Goal: Task Accomplishment & Management: Manage account settings

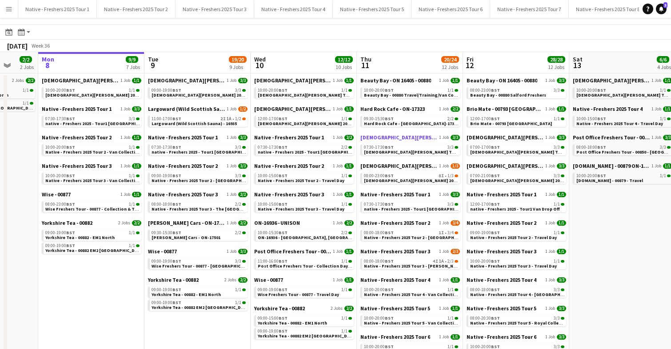
scroll to position [28, 0]
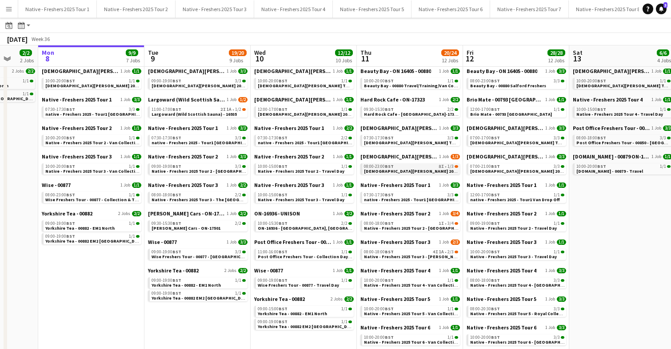
click at [415, 169] on span "Lady Garden 2025 Tour 2 - 00848 - Robert Gordon University" at bounding box center [467, 171] width 207 height 6
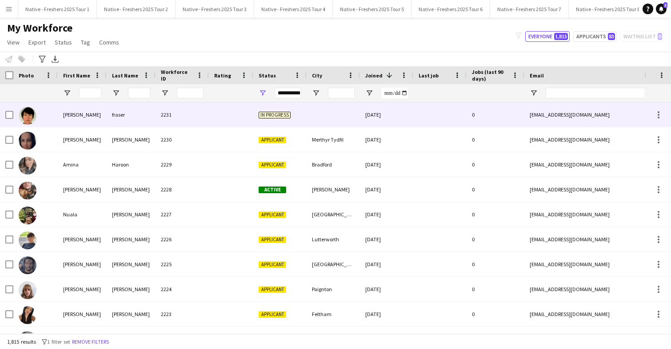
click at [209, 107] on div at bounding box center [231, 114] width 44 height 24
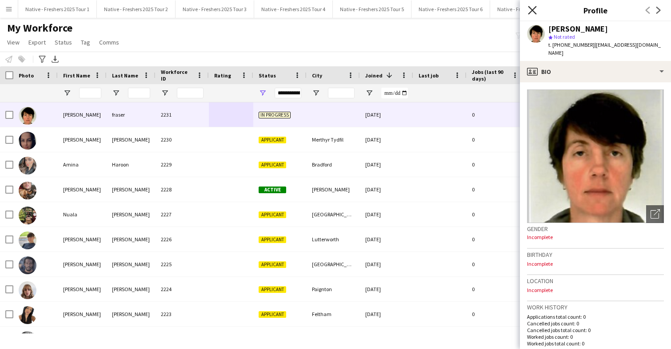
click at [532, 9] on icon "Close pop-in" at bounding box center [532, 10] width 8 height 8
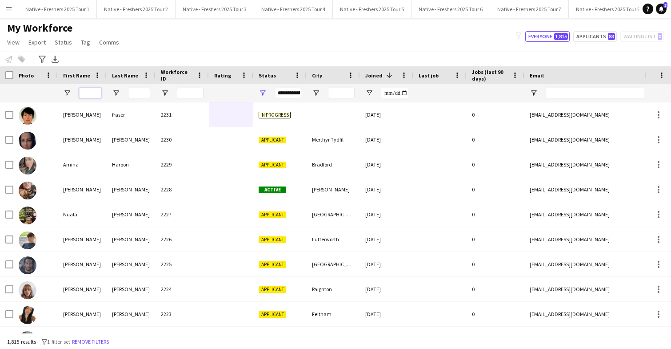
click at [84, 91] on input "First Name Filter Input" at bounding box center [90, 93] width 22 height 11
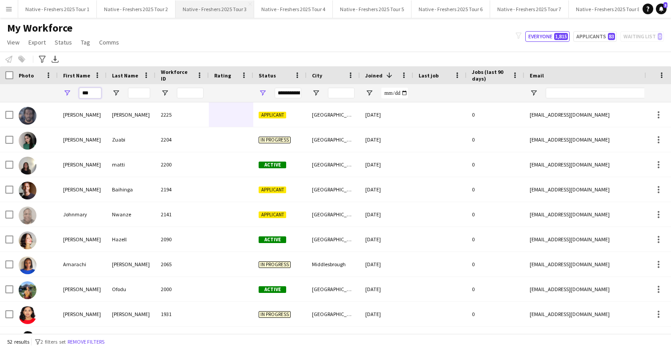
type input "***"
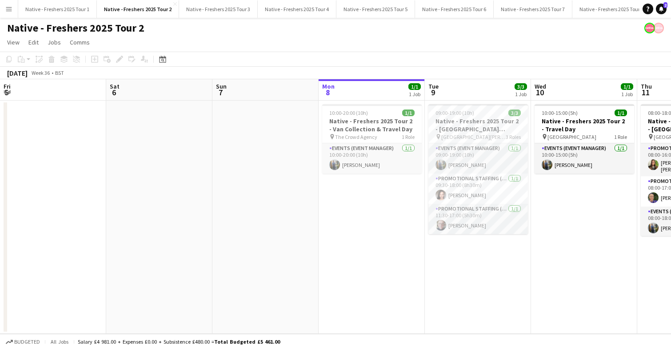
scroll to position [0, 213]
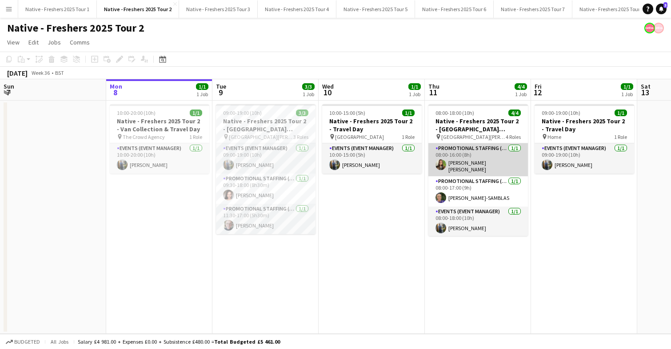
click at [499, 151] on app-card-role "Promotional Staffing (Brand Ambassadors) [DATE] 08:00-16:00 (8h) [PERSON_NAME] …" at bounding box center [479, 159] width 100 height 33
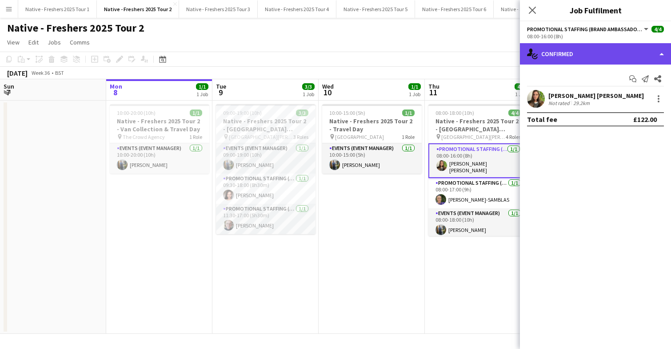
click at [578, 52] on div "single-neutral-actions-check-2 Confirmed" at bounding box center [595, 53] width 151 height 21
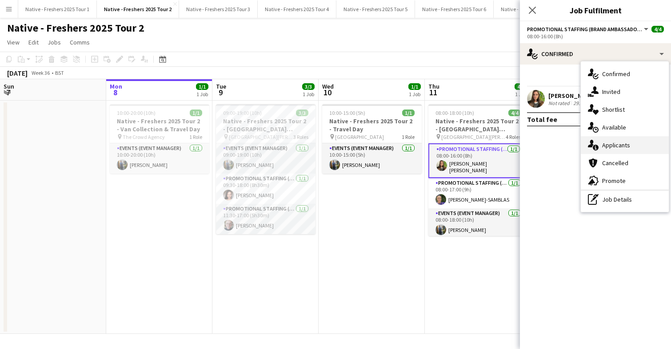
click at [621, 144] on span "Applicants" at bounding box center [617, 145] width 28 height 8
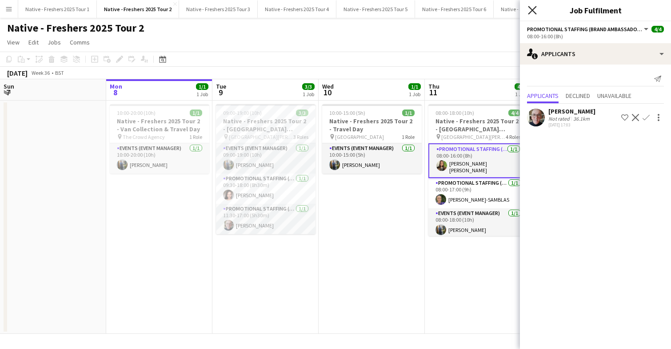
click at [531, 12] on icon "Close pop-in" at bounding box center [532, 10] width 8 height 8
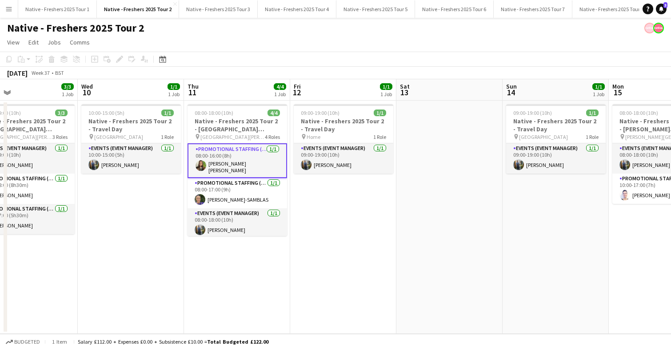
scroll to position [0, 250]
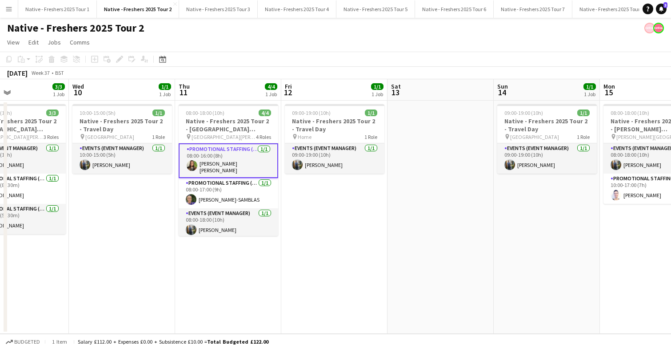
click at [244, 154] on app-card-role "Promotional Staffing (Brand Ambassadors) 1/1 08:00-16:00 (8h) Sophie Stone smith" at bounding box center [229, 160] width 100 height 35
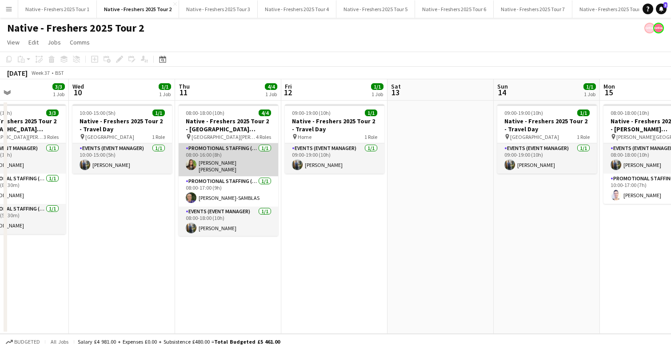
click at [240, 162] on app-card-role "Promotional Staffing (Brand Ambassadors) 1/1 08:00-16:00 (8h) Sophie Stone smith" at bounding box center [229, 159] width 100 height 33
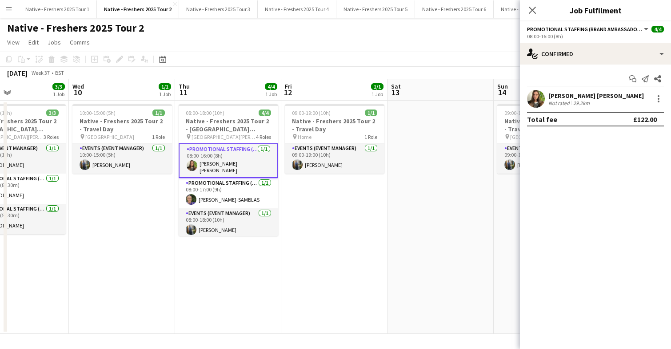
click at [547, 95] on div "Sophie Stone smith Not rated 29.2km" at bounding box center [595, 99] width 151 height 18
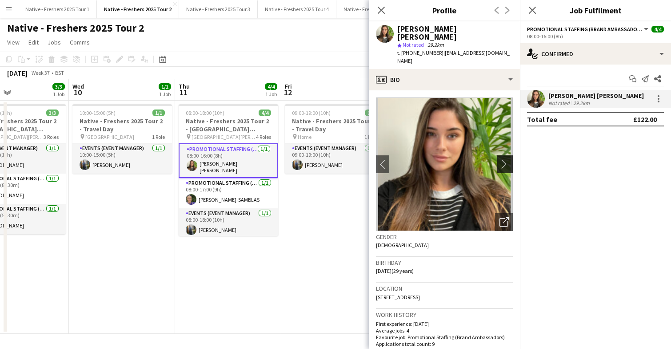
click at [502, 159] on app-icon "chevron-right" at bounding box center [507, 163] width 14 height 9
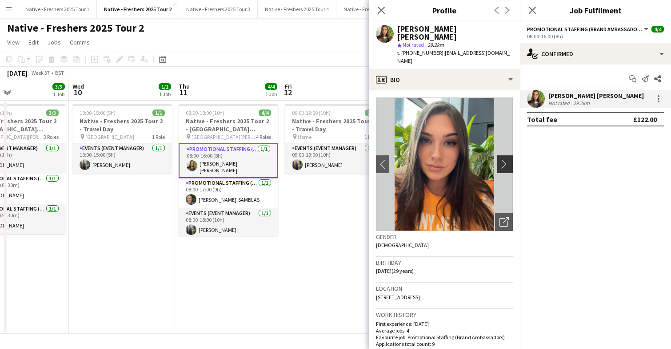
click at [502, 159] on app-icon "chevron-right" at bounding box center [507, 163] width 14 height 9
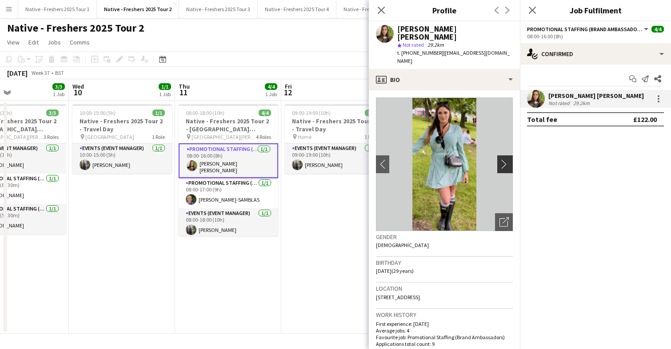
click at [502, 159] on app-icon "chevron-right" at bounding box center [507, 163] width 14 height 9
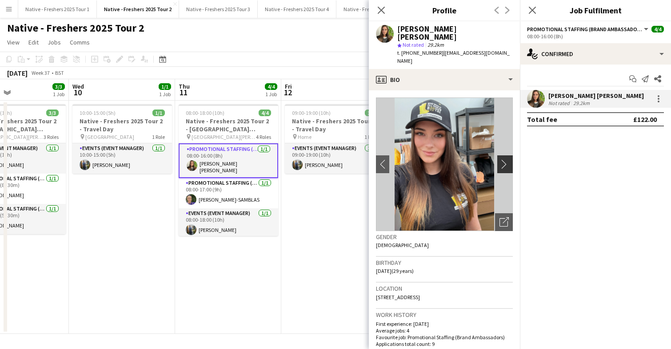
click at [502, 159] on app-icon "chevron-right" at bounding box center [507, 163] width 14 height 9
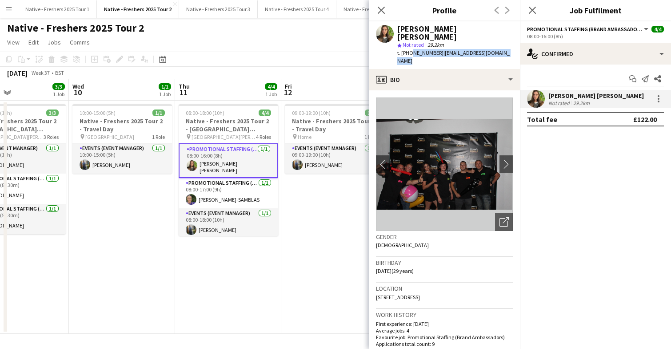
drag, startPoint x: 409, startPoint y: 44, endPoint x: 513, endPoint y: 45, distance: 103.6
click at [513, 45] on div "Sophie Stone smith star Not rated 29.2km t. +447464347393 | sophienstonesmith@g…" at bounding box center [444, 45] width 151 height 48
copy div "7464347393 | sophienstonesmith@gmail.com"
click at [534, 8] on icon at bounding box center [532, 10] width 8 height 8
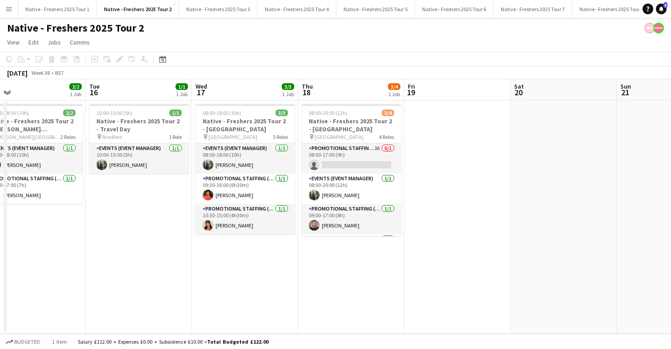
scroll to position [0, 241]
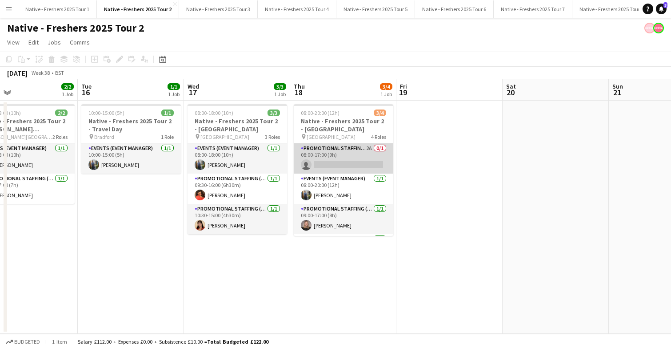
click at [344, 155] on app-card-role "Promotional Staffing (Brand Ambassadors) 2A 0/1 08:00-17:00 (9h) single-neutral…" at bounding box center [344, 158] width 100 height 30
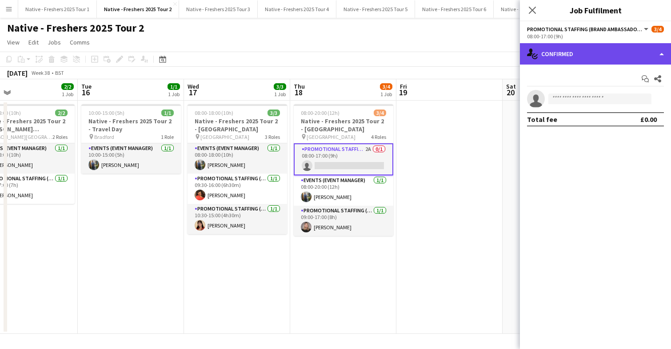
click at [602, 60] on div "single-neutral-actions-check-2 Confirmed" at bounding box center [595, 53] width 151 height 21
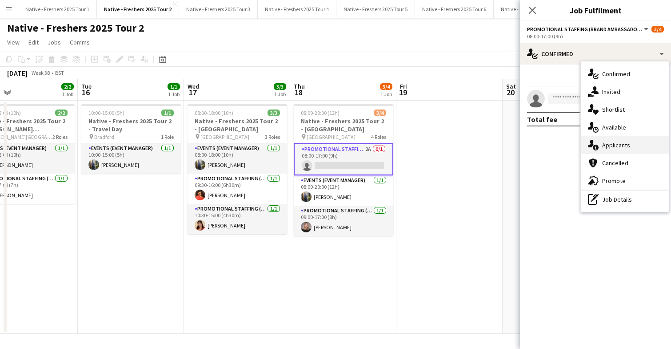
click at [609, 146] on span "Applicants" at bounding box center [617, 145] width 28 height 8
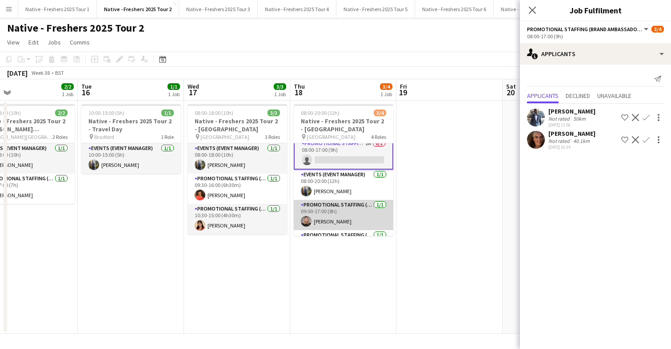
scroll to position [0, 0]
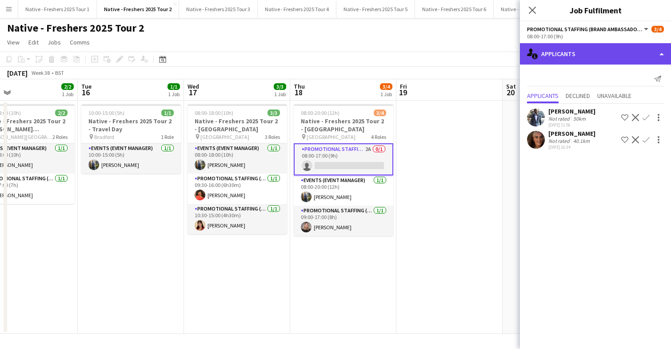
click at [595, 52] on div "single-neutral-actions-information Applicants" at bounding box center [595, 53] width 151 height 21
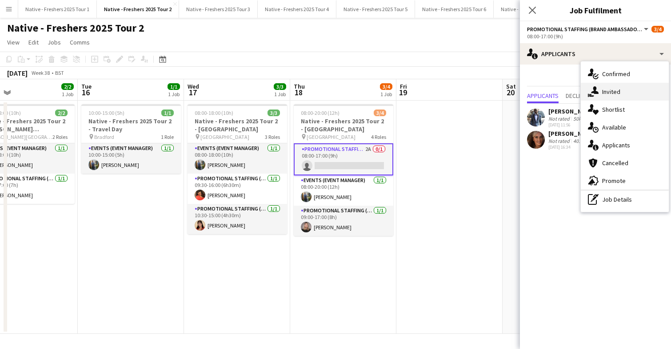
click at [614, 88] on span "Invited" at bounding box center [612, 92] width 18 height 8
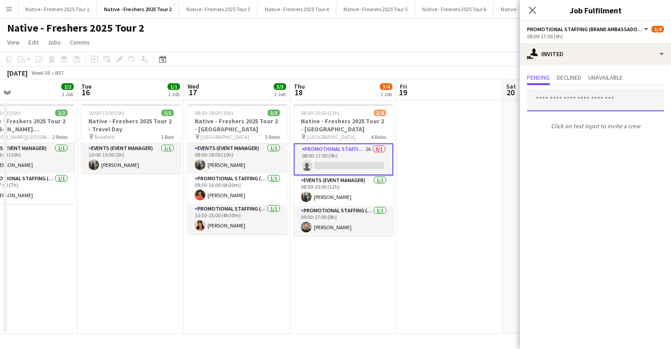
click at [574, 96] on input "text" at bounding box center [595, 100] width 137 height 22
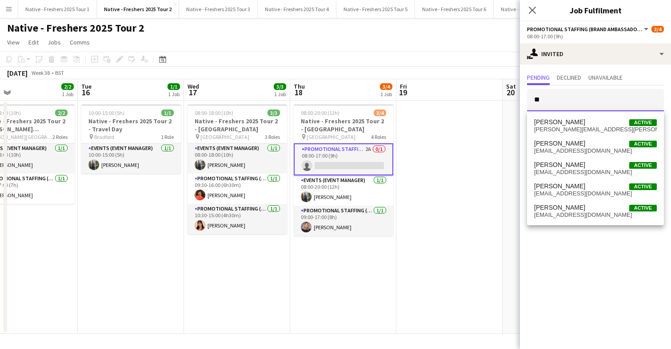
type input "*"
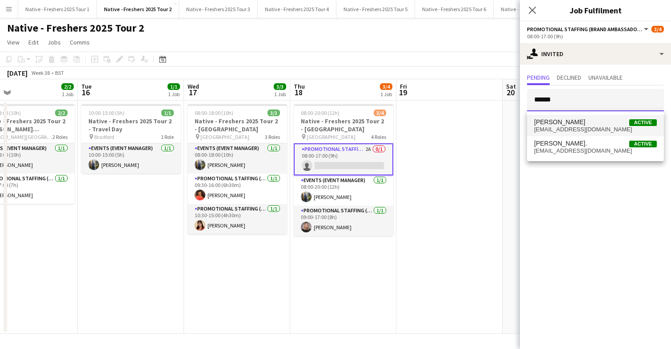
type input "******"
click at [587, 121] on span "Marianne Currie Active" at bounding box center [596, 122] width 123 height 8
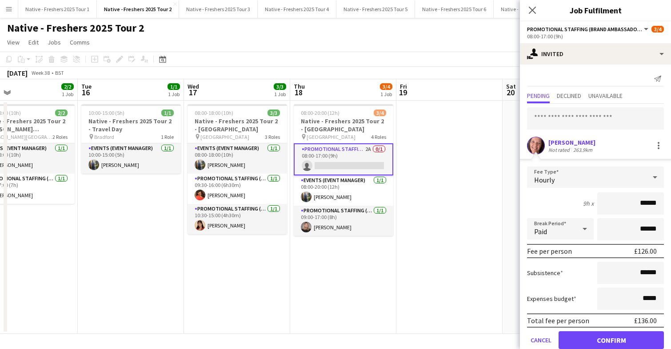
scroll to position [16, 0]
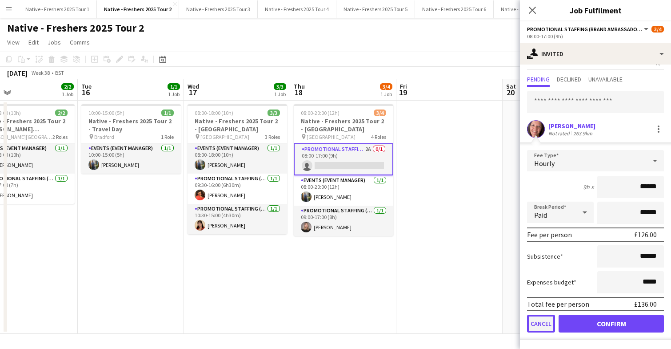
click at [543, 322] on button "Cancel" at bounding box center [541, 323] width 28 height 18
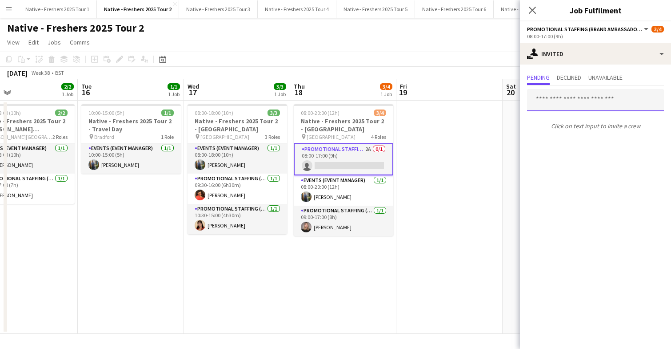
click at [548, 101] on input "text" at bounding box center [595, 100] width 137 height 22
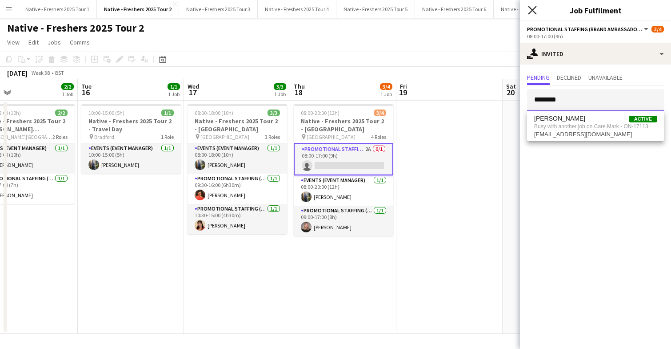
type input "********"
click at [535, 10] on icon "Close pop-in" at bounding box center [532, 10] width 8 height 8
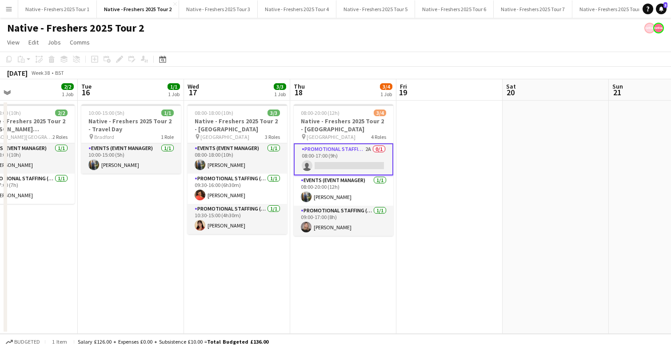
click at [362, 160] on app-card-role "Promotional Staffing (Brand Ambassadors) 2A 0/1 08:00-17:00 (9h) single-neutral…" at bounding box center [344, 159] width 100 height 32
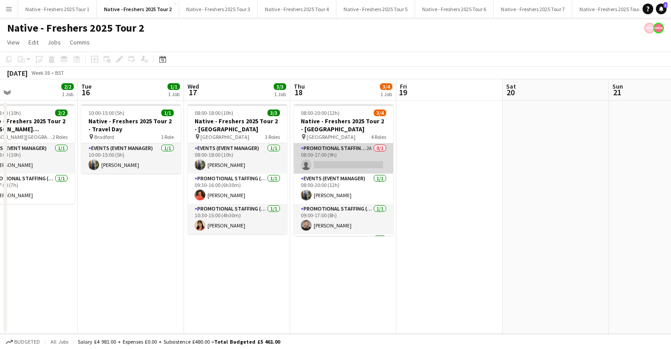
click at [351, 150] on app-card-role "Promotional Staffing (Brand Ambassadors) 2A 0/1 08:00-17:00 (9h) single-neutral…" at bounding box center [344, 158] width 100 height 30
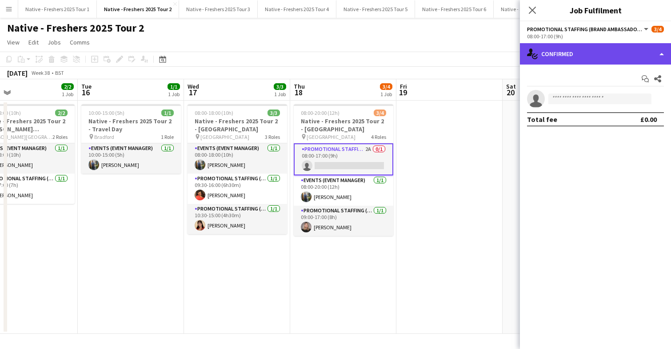
click at [604, 54] on div "single-neutral-actions-check-2 Confirmed" at bounding box center [595, 53] width 151 height 21
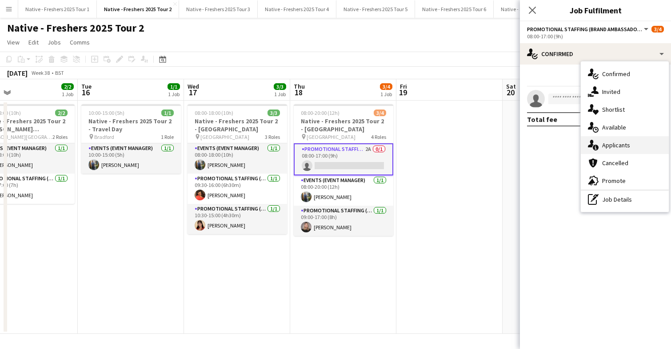
click at [615, 142] on span "Applicants" at bounding box center [617, 145] width 28 height 8
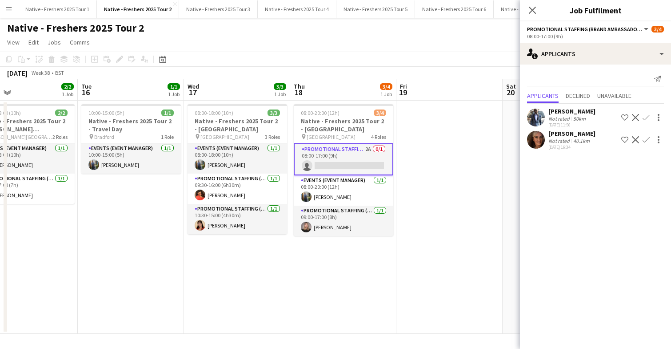
click at [536, 137] on app-user-avatar at bounding box center [536, 140] width 18 height 18
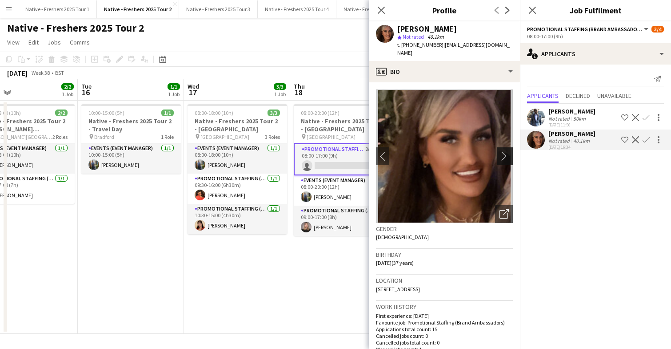
click at [507, 151] on app-icon "chevron-right" at bounding box center [507, 155] width 14 height 9
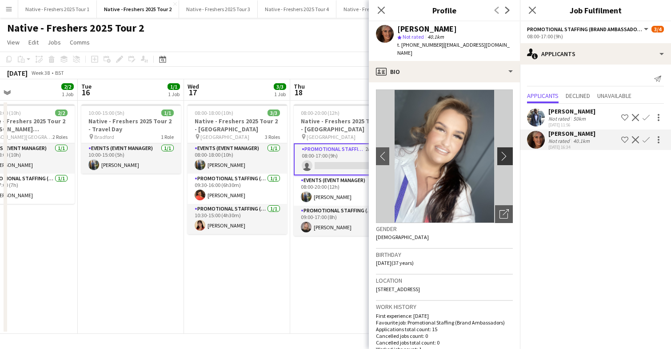
click at [507, 151] on app-icon "chevron-right" at bounding box center [507, 155] width 14 height 9
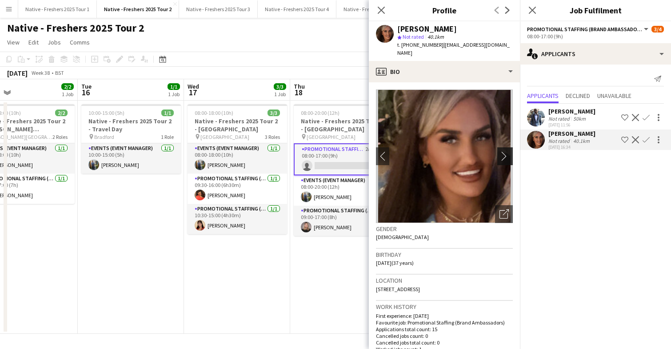
click at [507, 151] on app-icon "chevron-right" at bounding box center [507, 155] width 14 height 9
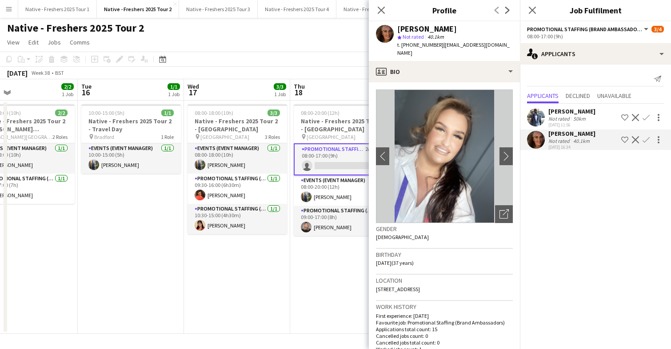
click at [568, 115] on div "Not rated" at bounding box center [560, 118] width 23 height 7
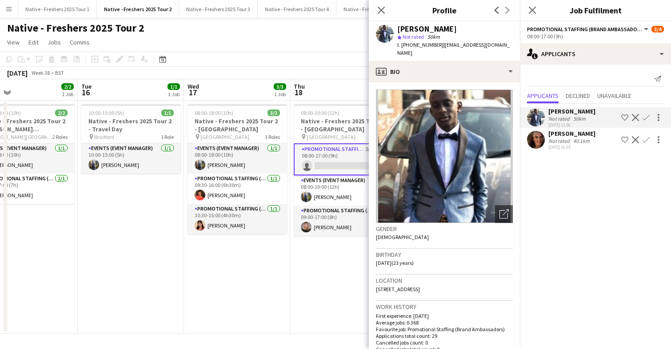
click at [546, 137] on div "Jennifer Wilby Not rated 40.1km 08-09-2025 16:34 Shortlist crew Decline Confirm" at bounding box center [595, 139] width 151 height 20
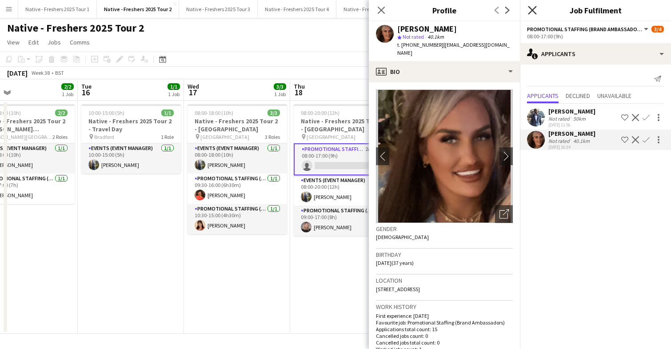
click at [535, 10] on icon "Close pop-in" at bounding box center [532, 10] width 8 height 8
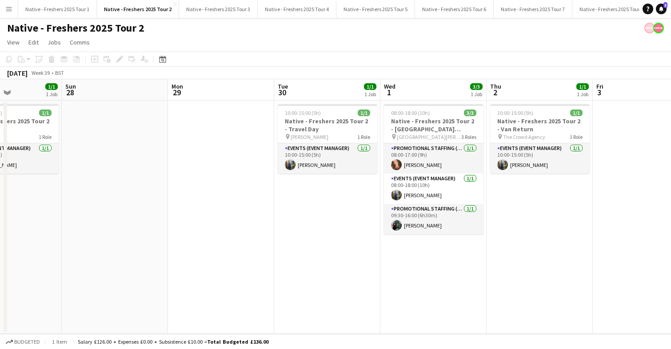
scroll to position [0, 370]
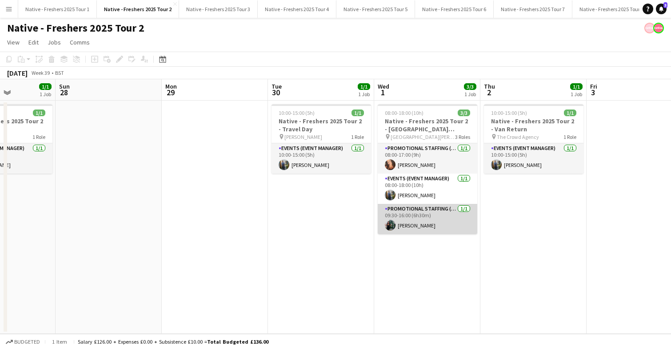
click at [442, 215] on app-card-role "Promotional Staffing (Brand Ambassadors) 1/1 09:30-16:00 (6h30m) Katie Whittaker" at bounding box center [428, 219] width 100 height 30
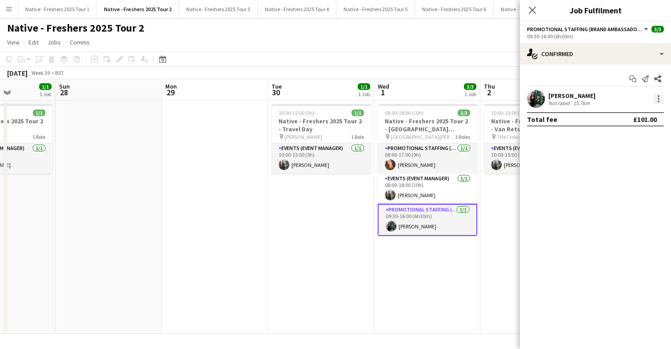
click at [662, 97] on div at bounding box center [659, 98] width 11 height 11
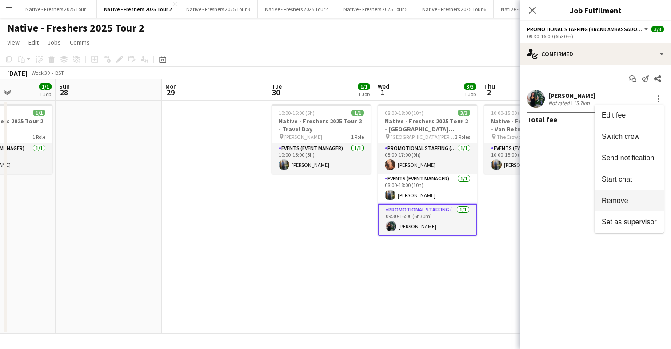
click at [619, 197] on span "Remove" at bounding box center [615, 201] width 27 height 8
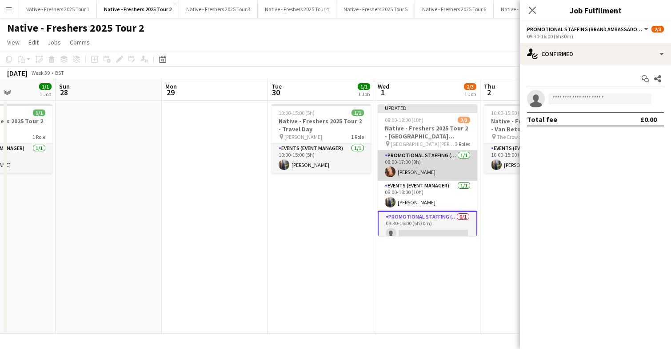
click at [453, 169] on app-card-role "Promotional Staffing (Brand Ambassadors) 1/1 08:00-17:00 (9h) Hayley Whittaker" at bounding box center [428, 165] width 100 height 30
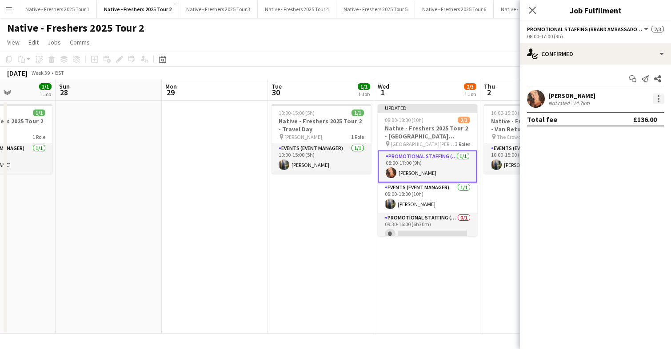
click at [660, 96] on div at bounding box center [659, 98] width 11 height 11
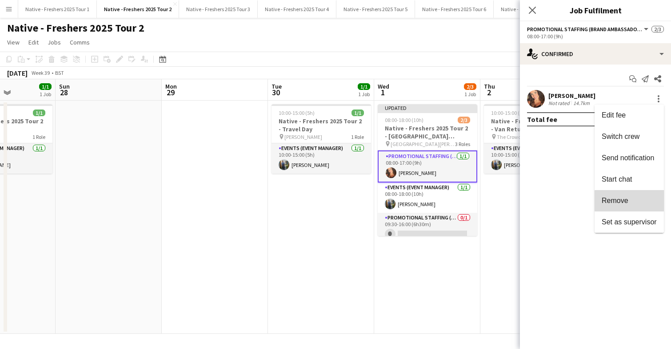
click at [632, 201] on span "Remove" at bounding box center [629, 201] width 55 height 8
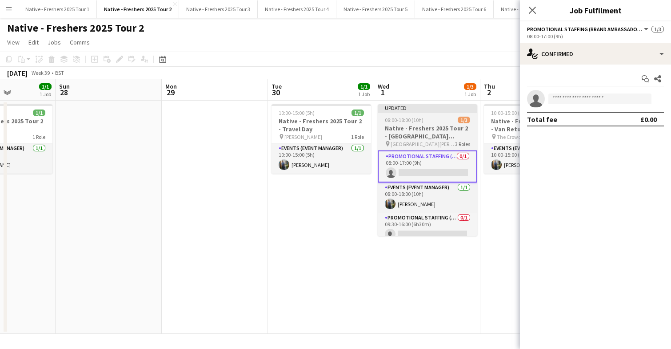
click at [438, 123] on app-job-card "Updated 08:00-18:00 (10h) 1/3 Native - Freshers 2025 Tour 2 - University of Bol…" at bounding box center [428, 170] width 100 height 132
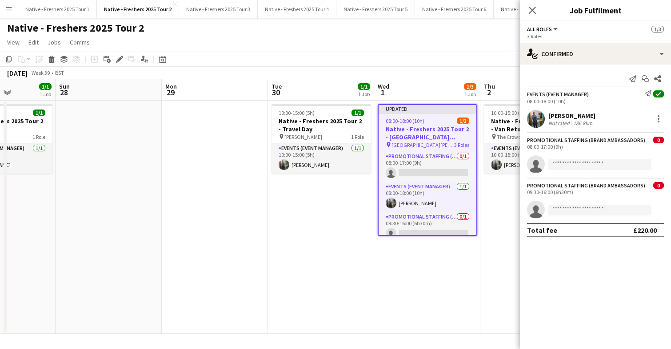
click at [438, 123] on div "08:00-18:00 (10h) 1/3" at bounding box center [428, 120] width 98 height 7
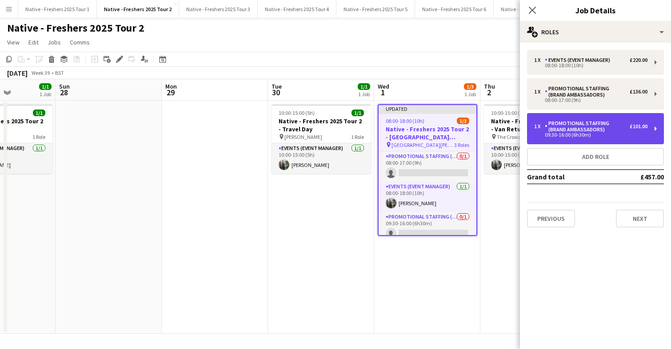
click at [606, 127] on div "Promotional Staffing (Brand Ambassadors)" at bounding box center [587, 126] width 85 height 12
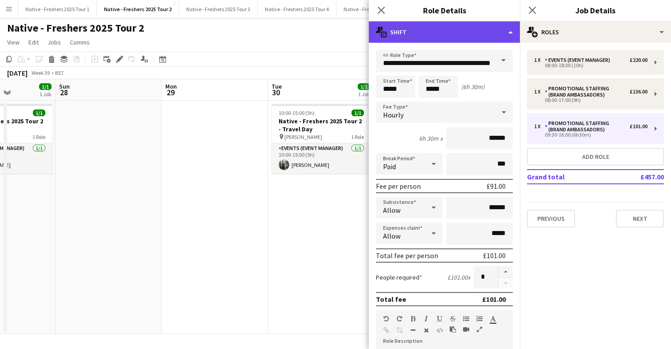
click at [455, 31] on div "multiple-actions-text Shift" at bounding box center [444, 31] width 151 height 21
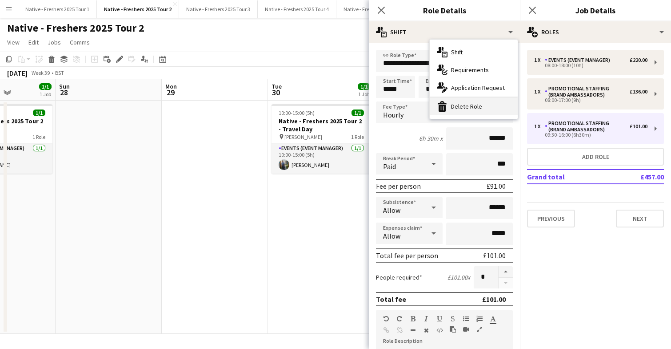
click at [466, 107] on div "bin-2 Delete Role" at bounding box center [474, 106] width 88 height 18
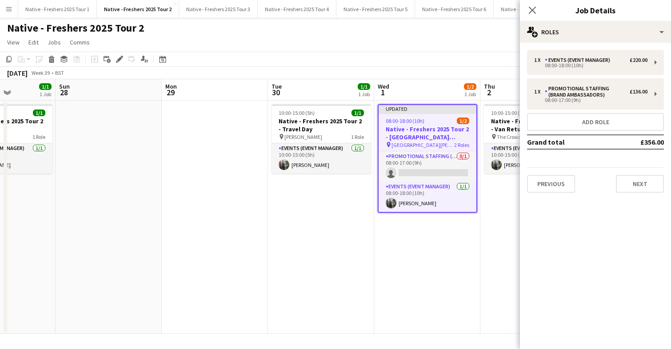
click at [498, 192] on app-date-cell "10:00-15:00 (5h) 1/1 Native - Freshers 2025 Tour 2 - Van Return pin The Crowd A…" at bounding box center [534, 216] width 106 height 233
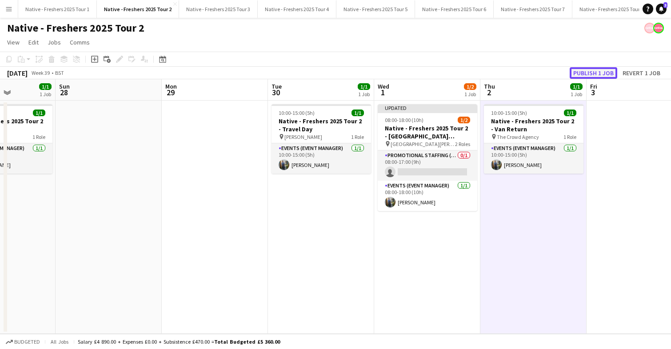
click at [596, 73] on button "Publish 1 job" at bounding box center [594, 73] width 48 height 12
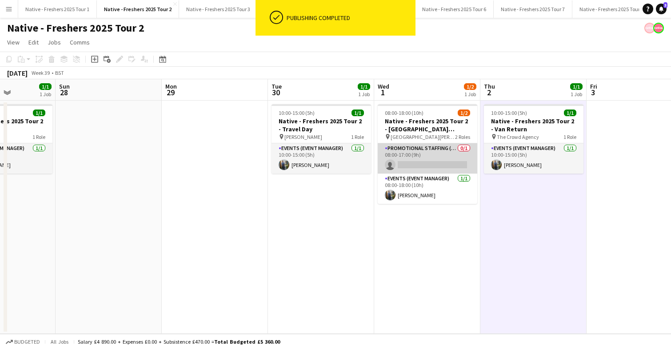
scroll to position [0, 370]
click at [442, 155] on app-card-role "Promotional Staffing (Brand Ambassadors) 0/1 08:00-17:00 (9h) single-neutral-ac…" at bounding box center [428, 158] width 100 height 30
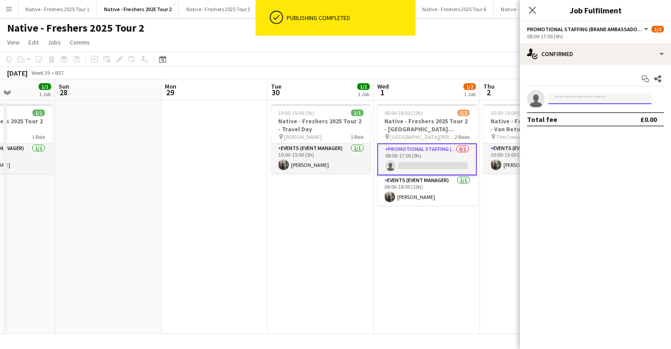
click at [577, 97] on input at bounding box center [600, 98] width 103 height 11
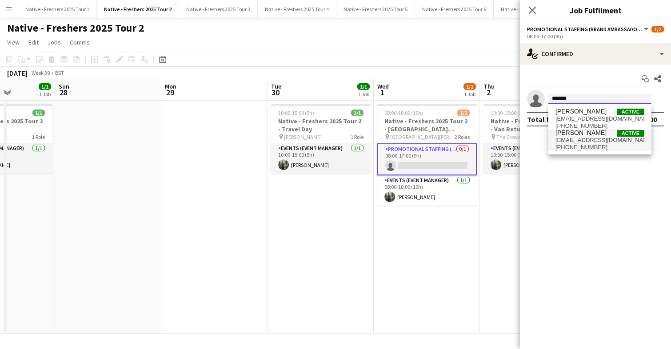
type input "*******"
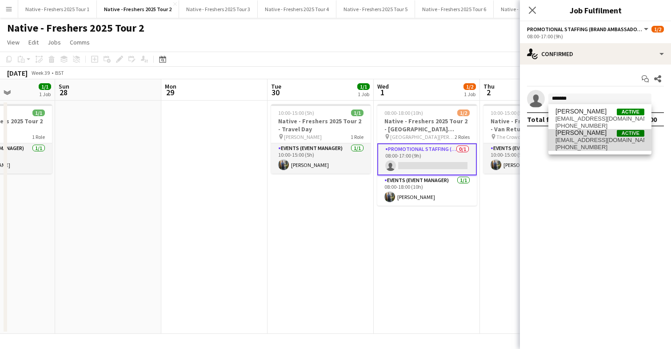
click at [582, 133] on span "Katie Whittaker" at bounding box center [581, 133] width 51 height 8
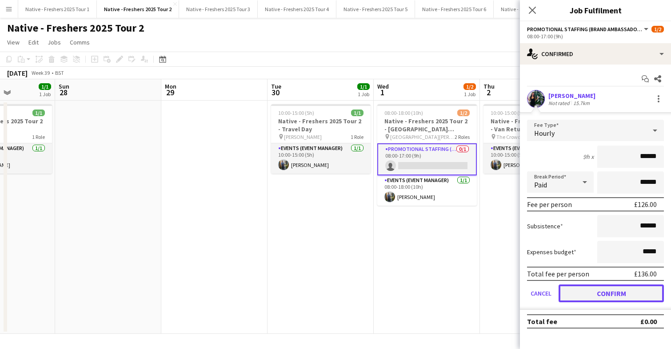
click at [589, 289] on button "Confirm" at bounding box center [611, 293] width 105 height 18
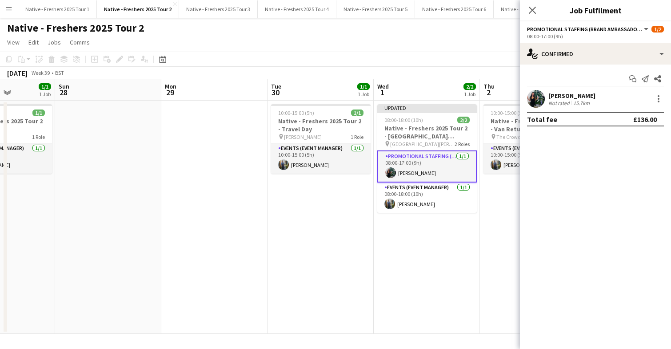
click at [462, 252] on app-date-cell "Updated 08:00-18:00 (10h) 2/2 Native - Freshers 2025 Tour 2 - University of Bol…" at bounding box center [427, 216] width 106 height 233
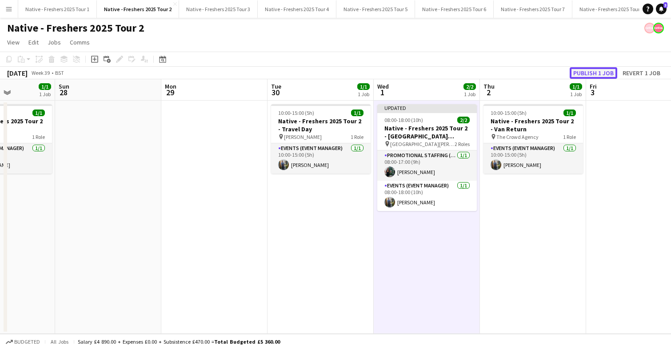
click at [601, 71] on button "Publish 1 job" at bounding box center [594, 73] width 48 height 12
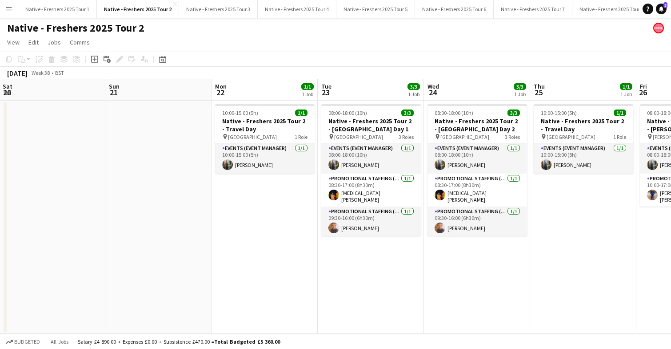
scroll to position [0, 201]
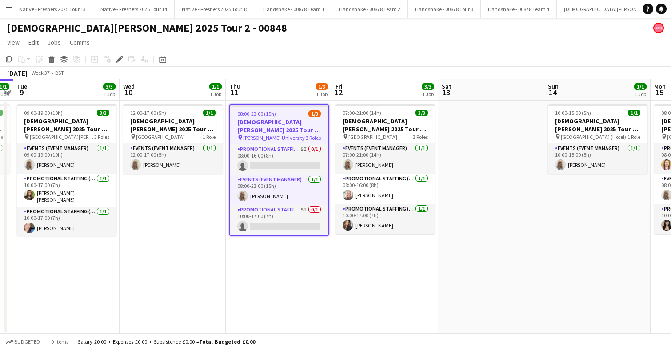
scroll to position [0, 1035]
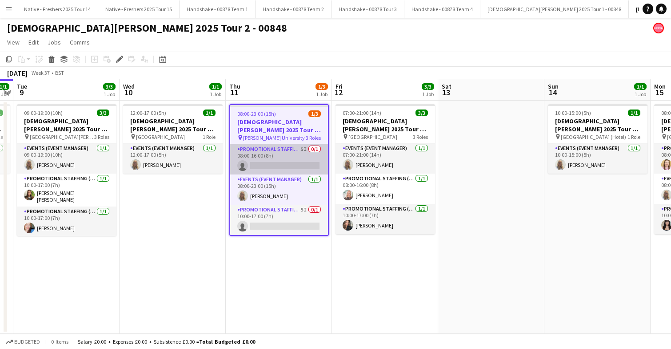
click at [291, 161] on app-card-role "Promotional Staffing (Brand Ambassadors) 5I 0/1 08:00-16:00 (8h) single-neutral…" at bounding box center [279, 159] width 98 height 30
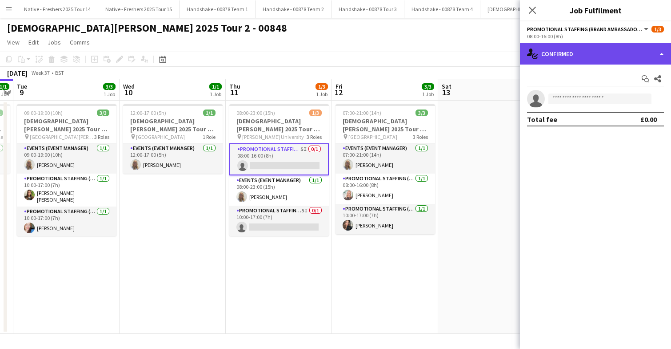
click at [599, 58] on div "single-neutral-actions-check-2 Confirmed" at bounding box center [595, 53] width 151 height 21
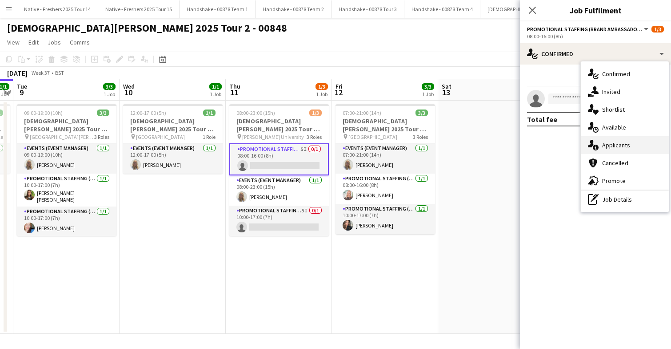
click at [618, 148] on span "Applicants" at bounding box center [617, 145] width 28 height 8
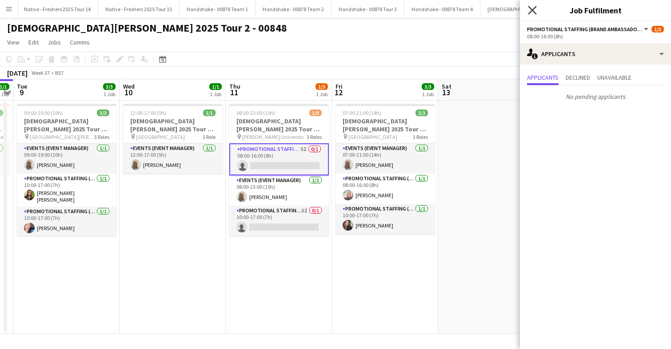
click at [531, 11] on icon at bounding box center [532, 10] width 8 height 8
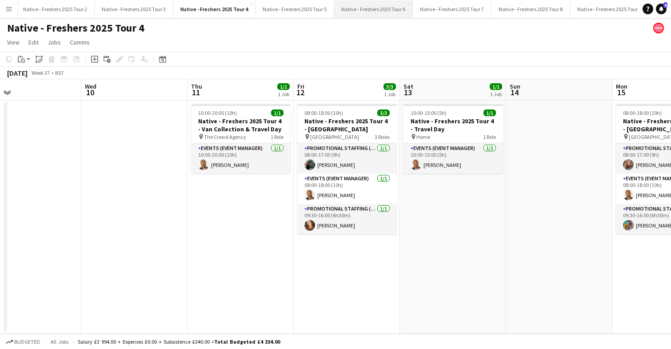
scroll to position [0, 71]
click at [137, 8] on button "Native - Freshers 2025 Tour 3 Close" at bounding box center [144, 8] width 79 height 17
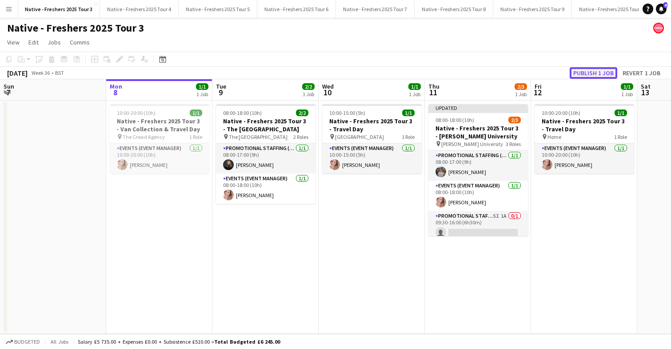
click at [597, 72] on button "Publish 1 job" at bounding box center [594, 73] width 48 height 12
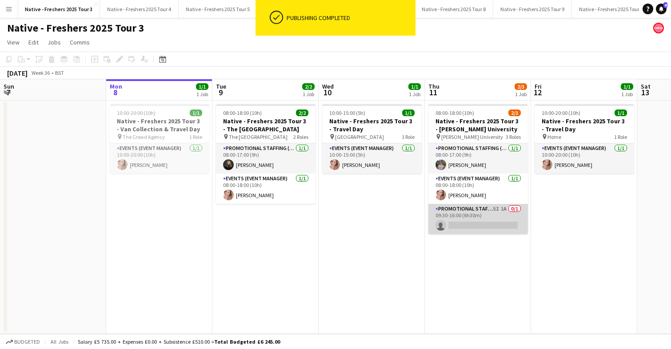
click at [493, 228] on app-card-role "Promotional Staffing (Brand Ambassadors) 5I 1A 0/1 09:30-16:00 (6h30m) single-n…" at bounding box center [479, 219] width 100 height 30
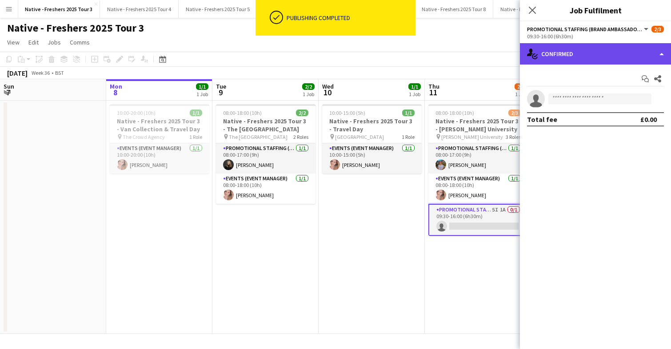
click at [604, 60] on div "single-neutral-actions-check-2 Confirmed" at bounding box center [595, 53] width 151 height 21
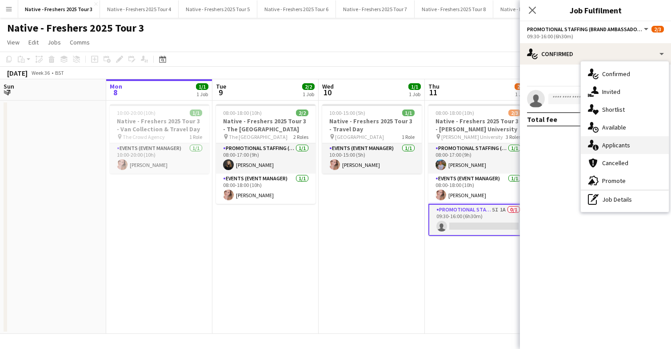
click at [617, 149] on div "single-neutral-actions-information Applicants" at bounding box center [625, 145] width 88 height 18
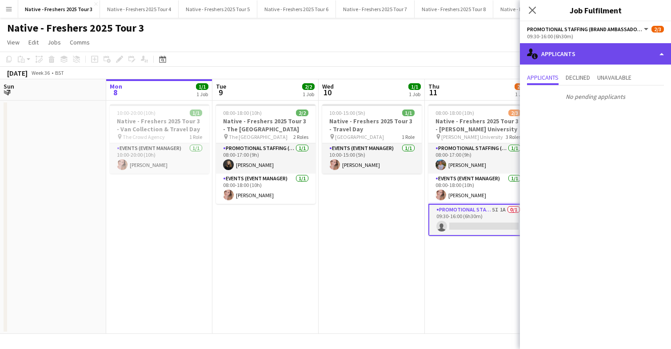
click at [582, 48] on div "single-neutral-actions-information Applicants" at bounding box center [595, 53] width 151 height 21
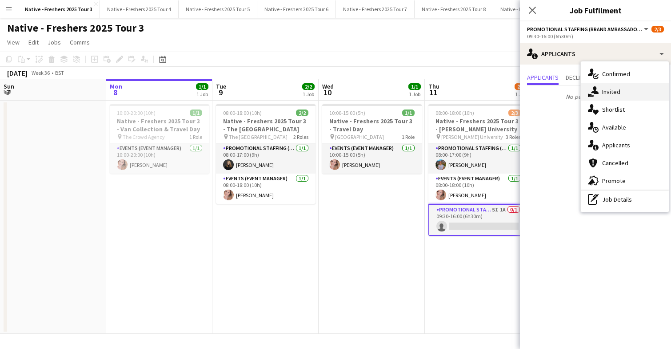
click at [617, 96] on div "single-neutral-actions-share-1 Invited" at bounding box center [625, 92] width 88 height 18
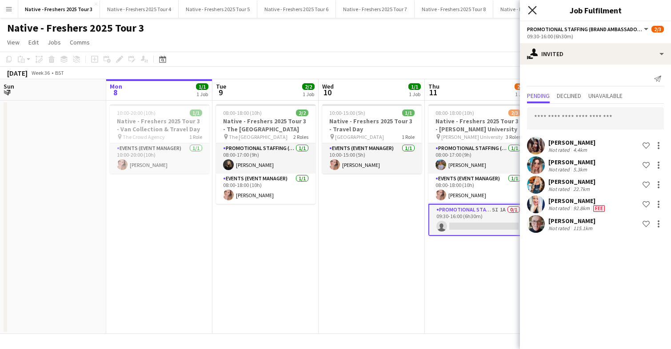
click at [535, 9] on icon "Close pop-in" at bounding box center [532, 10] width 8 height 8
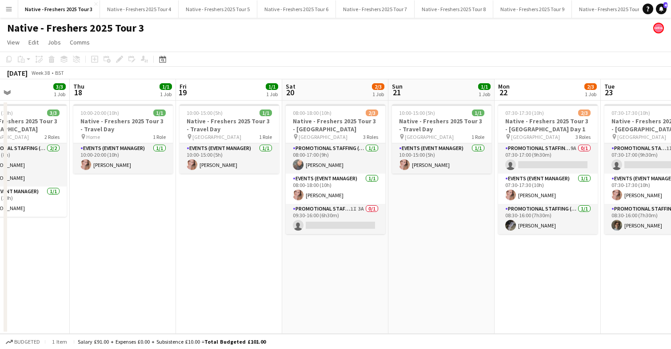
scroll to position [0, 249]
click at [351, 224] on app-card-role "Promotional Staffing (Brand Ambassadors) 1I 3A 0/1 09:30-16:00 (6h30m) single-n…" at bounding box center [335, 219] width 100 height 30
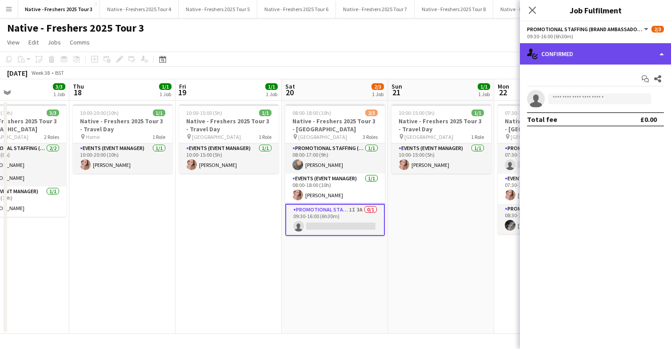
click at [606, 59] on div "single-neutral-actions-check-2 Confirmed" at bounding box center [595, 53] width 151 height 21
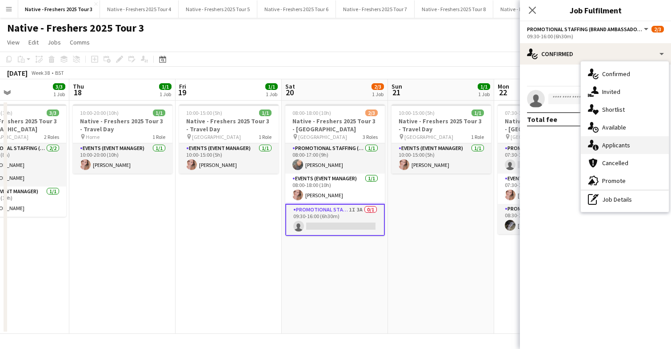
click at [623, 145] on span "Applicants" at bounding box center [617, 145] width 28 height 8
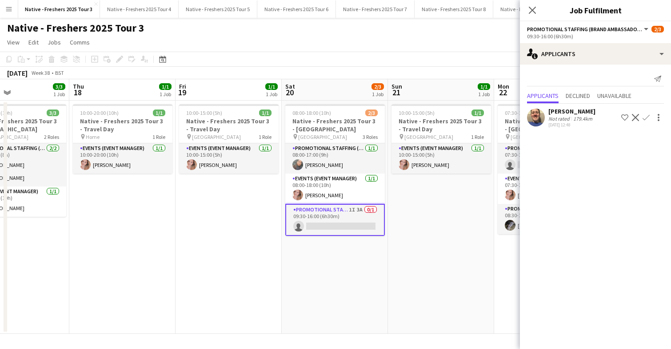
click at [439, 220] on app-date-cell "10:00-15:00 (5h) 1/1 Native - Freshers 2025 Tour 3 - Travel Day pin Leeds 1 Rol…" at bounding box center [441, 216] width 106 height 233
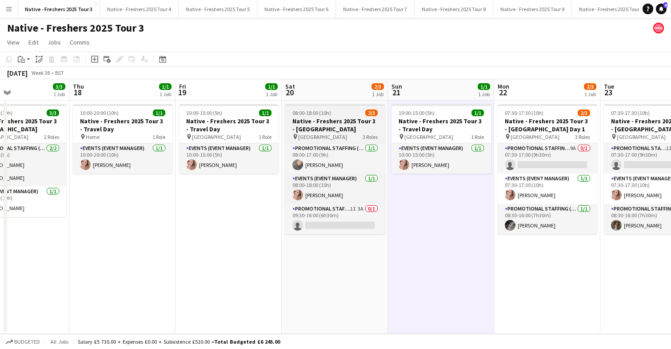
click at [342, 115] on div "08:00-18:00 (10h) 2/3" at bounding box center [335, 112] width 100 height 7
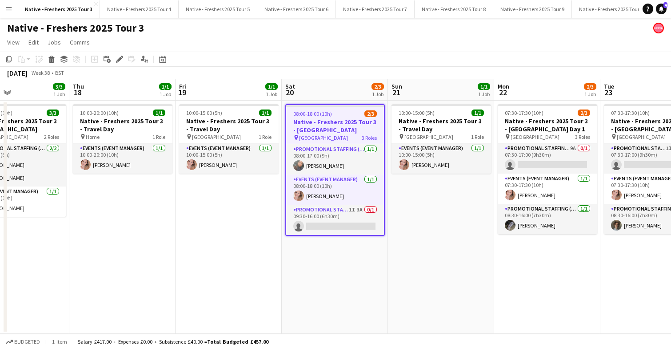
click at [342, 115] on div "08:00-18:00 (10h) 2/3" at bounding box center [335, 113] width 98 height 7
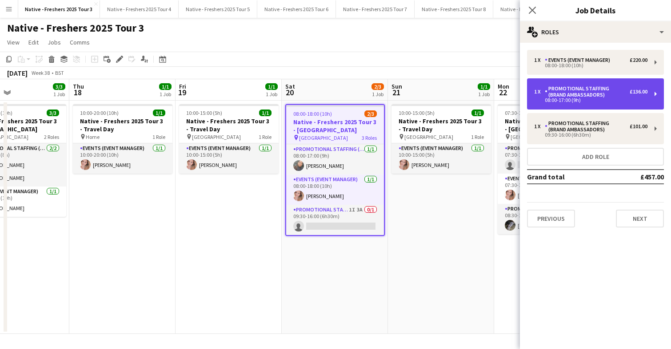
click at [609, 103] on div "1 x Promotional Staffing (Brand Ambassadors) £136.00 08:00-17:00 (9h)" at bounding box center [595, 93] width 137 height 31
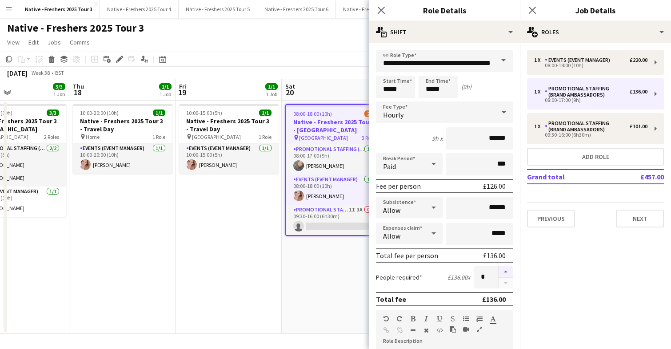
click at [505, 268] on button "button" at bounding box center [506, 272] width 14 height 12
type input "*"
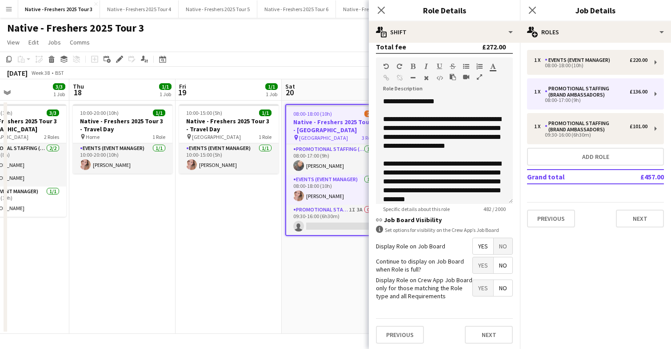
scroll to position [253, 0]
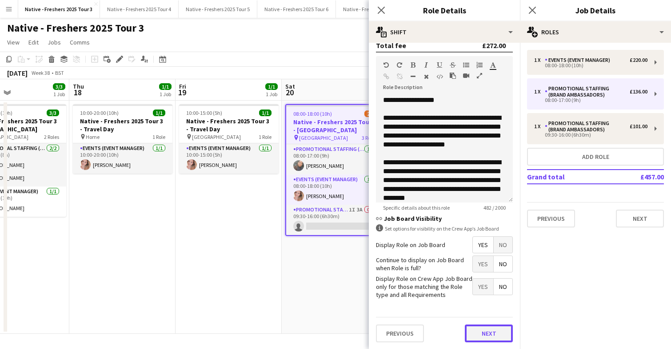
click at [487, 334] on button "Next" at bounding box center [489, 333] width 48 height 18
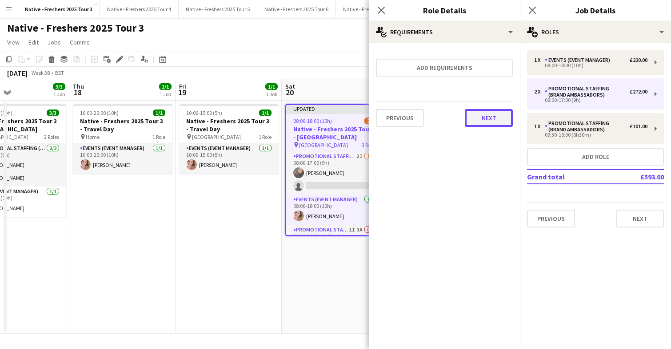
click at [481, 117] on button "Next" at bounding box center [489, 118] width 48 height 18
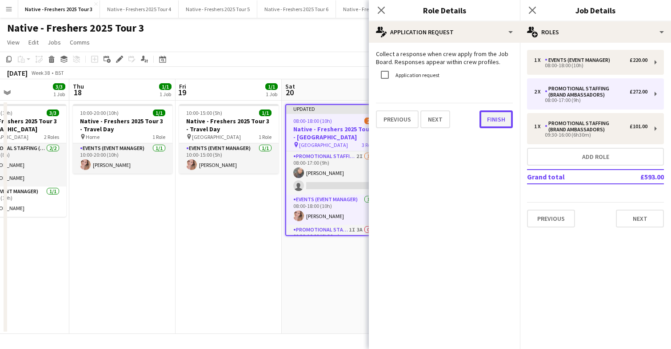
click at [494, 116] on button "Finish" at bounding box center [496, 119] width 33 height 18
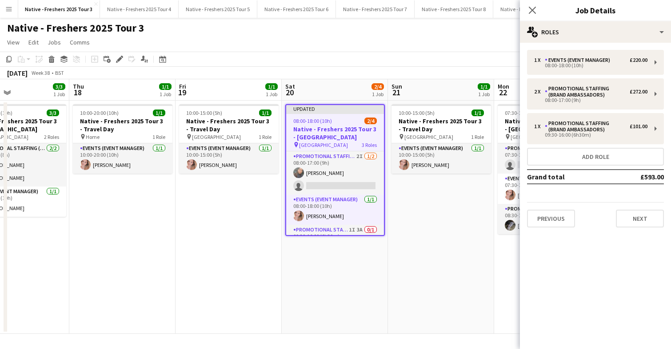
click at [451, 247] on app-date-cell "10:00-15:00 (5h) 1/1 Native - Freshers 2025 Tour 3 - Travel Day pin Leeds 1 Rol…" at bounding box center [441, 216] width 106 height 233
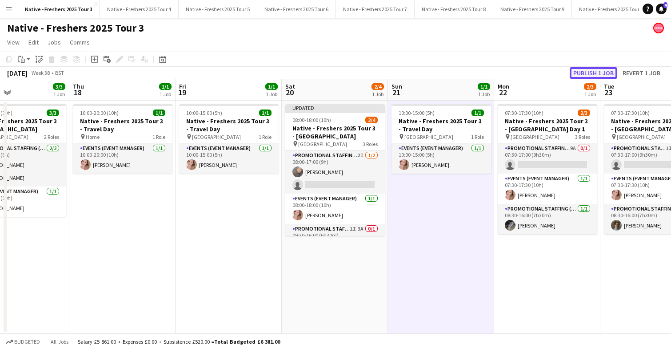
click at [592, 74] on button "Publish 1 job" at bounding box center [594, 73] width 48 height 12
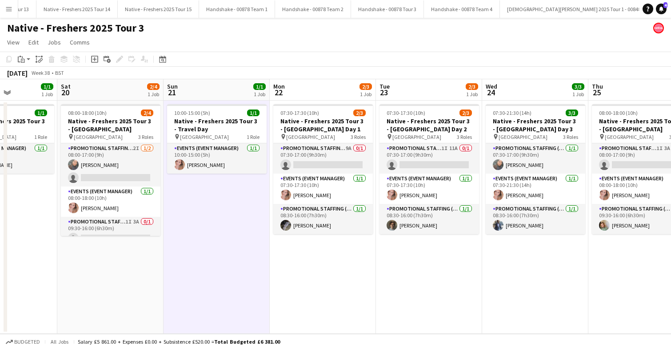
scroll to position [0, 1044]
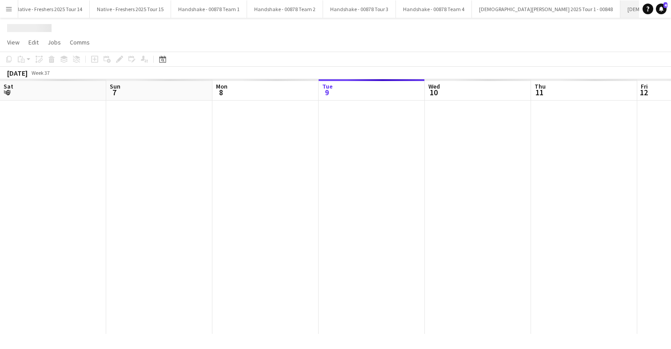
scroll to position [0, 213]
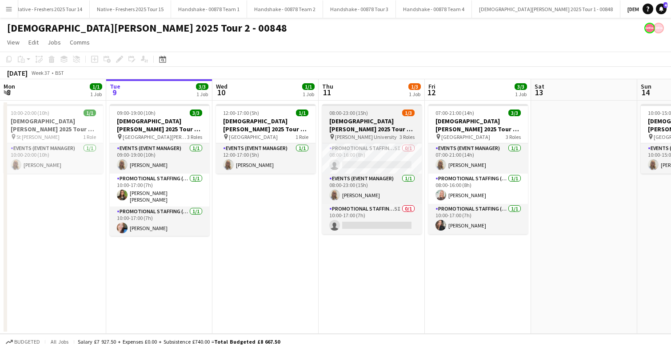
click at [367, 117] on h3 "[DEMOGRAPHIC_DATA][PERSON_NAME] 2025 Tour 2 - 00848 - [PERSON_NAME][GEOGRAPHIC_…" at bounding box center [372, 125] width 100 height 16
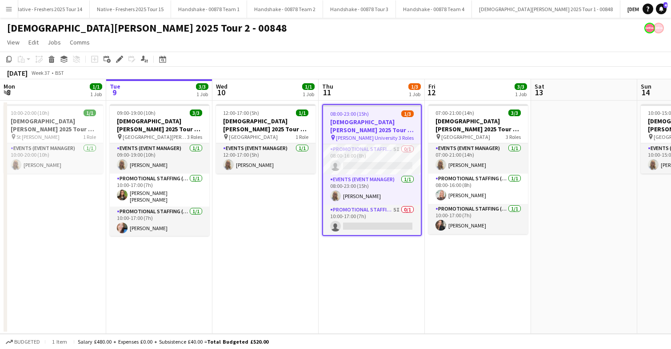
click at [367, 117] on app-job-card "08:00-23:00 (15h) 1/3 Lady Garden 2025 Tour 2 - 00848 - Robert Gordon Universit…" at bounding box center [372, 170] width 100 height 132
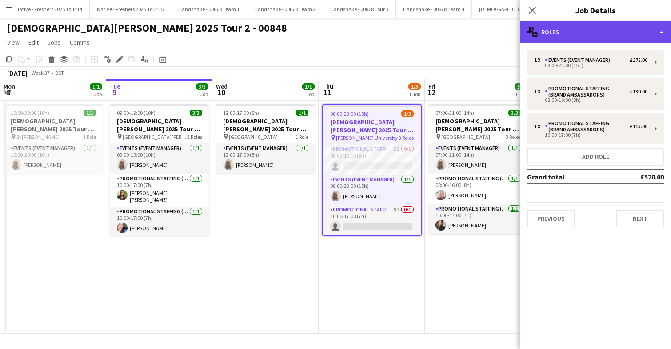
click at [597, 33] on div "multiple-users-add Roles" at bounding box center [595, 31] width 151 height 21
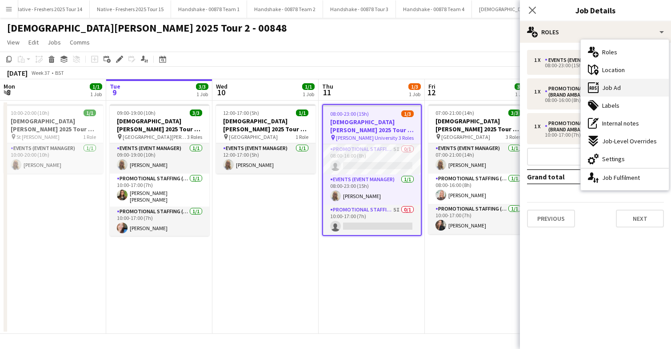
click at [613, 88] on span "Job Ad" at bounding box center [612, 88] width 19 height 8
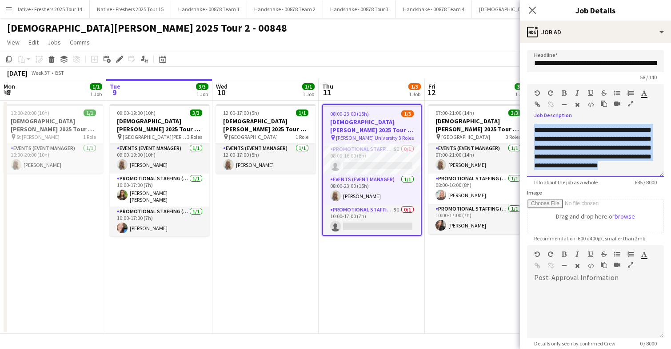
scroll to position [148, 0]
drag, startPoint x: 537, startPoint y: 126, endPoint x: 623, endPoint y: 168, distance: 94.9
click at [623, 168] on div "**********" at bounding box center [595, 150] width 137 height 53
copy div "**********"
click at [535, 9] on icon "Close pop-in" at bounding box center [532, 10] width 8 height 8
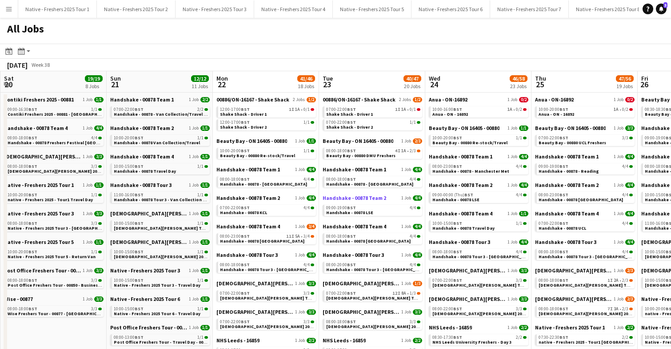
scroll to position [0, 209]
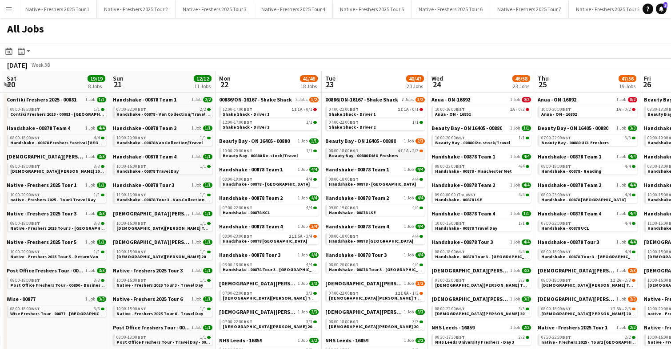
click at [373, 149] on div "08:00-18:00 BST 4I 1A • 2/3" at bounding box center [376, 151] width 94 height 4
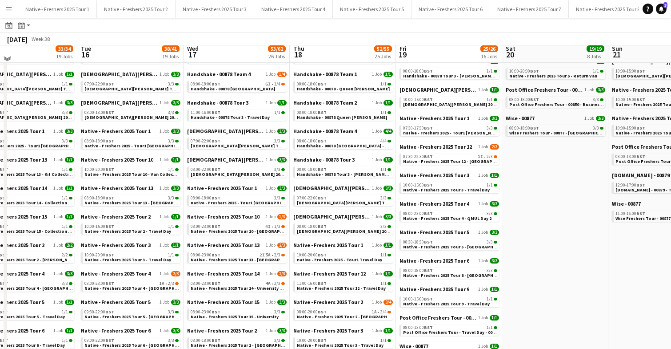
scroll to position [175, 0]
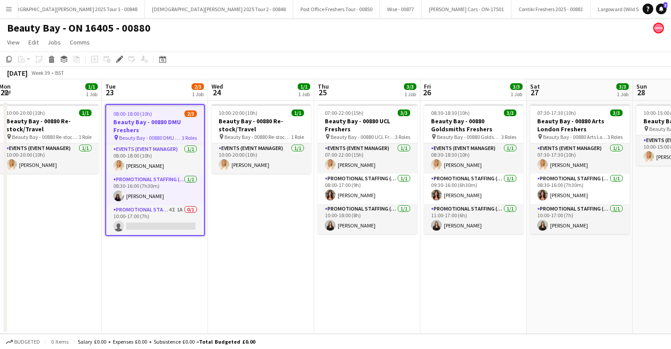
scroll to position [0, 324]
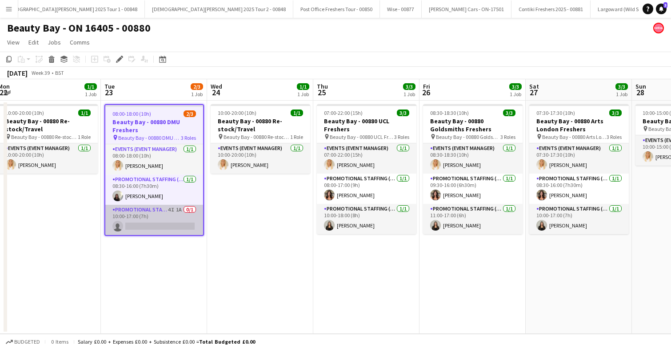
click at [165, 216] on app-card-role "Promotional Staffing (Brand Ambassadors) 4I 1A 0/1 10:00-17:00 (7h) single-neut…" at bounding box center [154, 220] width 98 height 30
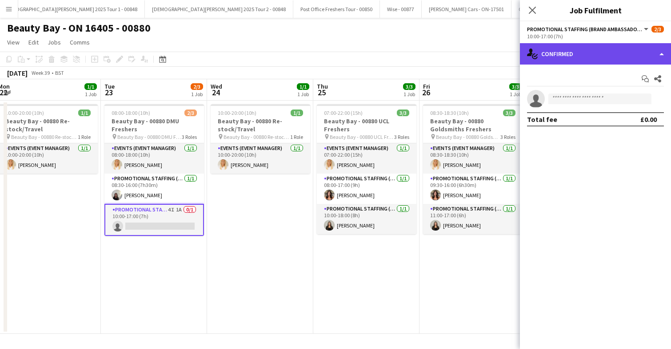
click at [616, 54] on div "single-neutral-actions-check-2 Confirmed" at bounding box center [595, 53] width 151 height 21
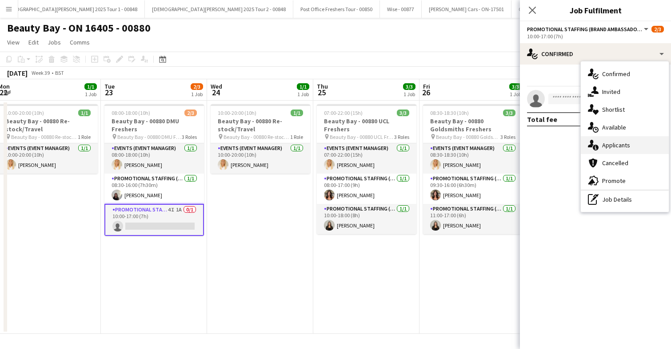
click at [612, 153] on div "single-neutral-actions-information Applicants" at bounding box center [625, 145] width 88 height 18
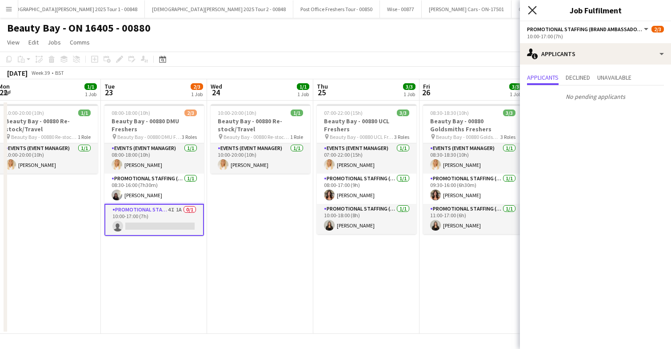
click at [531, 9] on icon at bounding box center [532, 10] width 8 height 8
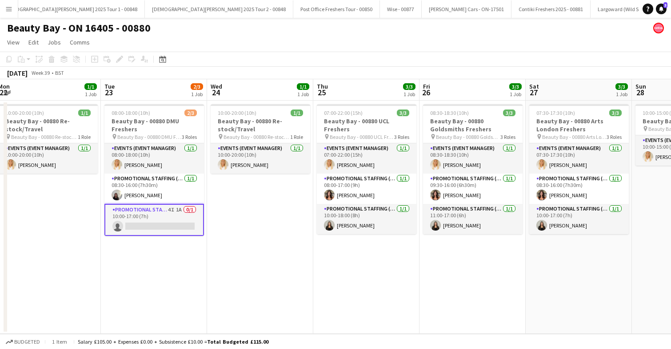
click at [292, 209] on app-date-cell "10:00-20:00 (10h) 1/1 Beauty Bay - 00880 Re-stock/Travel pin Beauty Bay - 00880…" at bounding box center [260, 216] width 106 height 233
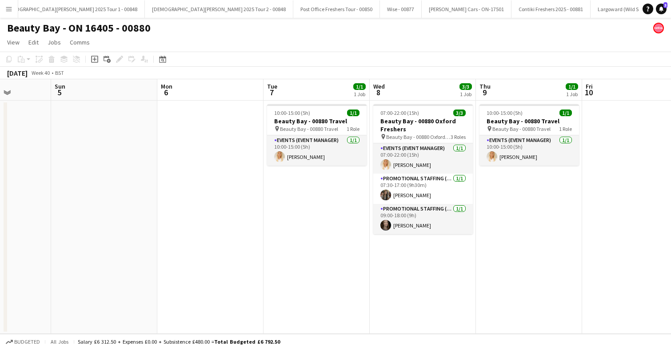
scroll to position [0, 396]
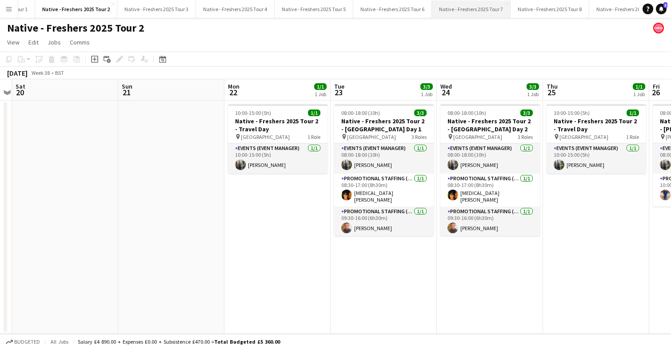
scroll to position [0, 92]
click at [579, 5] on button "Native - Freshers 2025 Tour 9 Close" at bounding box center [599, 8] width 79 height 17
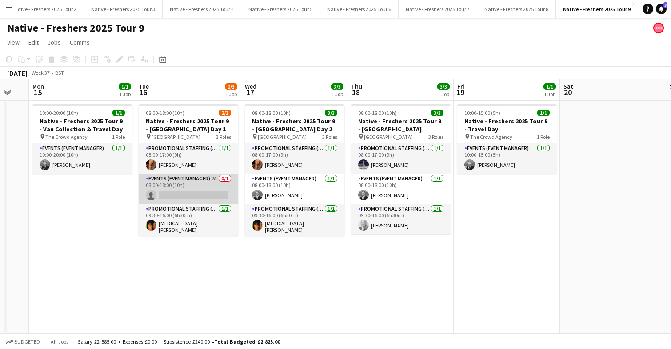
scroll to position [0, 183]
click at [182, 197] on app-card-role "Events (Event Manager) 2A 0/1 08:00-18:00 (10h) single-neutral-actions" at bounding box center [189, 188] width 100 height 30
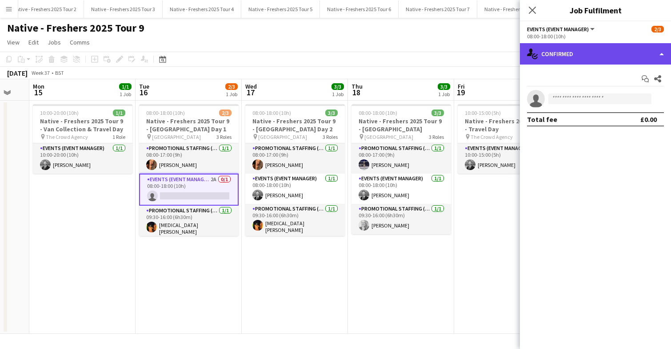
click at [603, 55] on div "single-neutral-actions-check-2 Confirmed" at bounding box center [595, 53] width 151 height 21
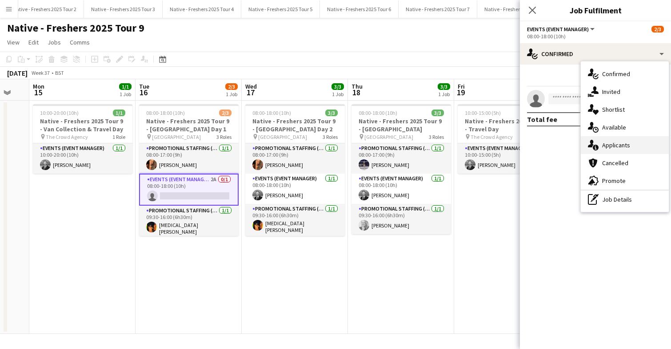
click at [624, 145] on span "Applicants" at bounding box center [617, 145] width 28 height 8
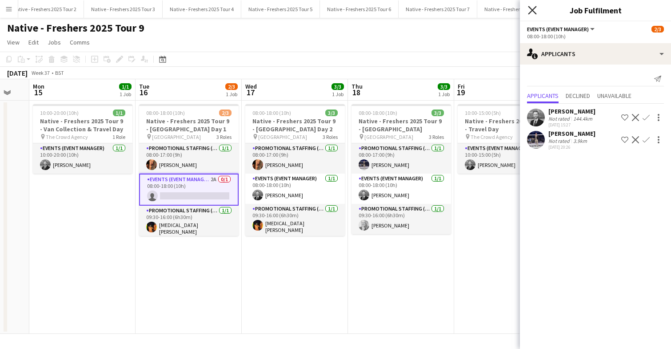
click at [536, 11] on icon "Close pop-in" at bounding box center [532, 10] width 8 height 8
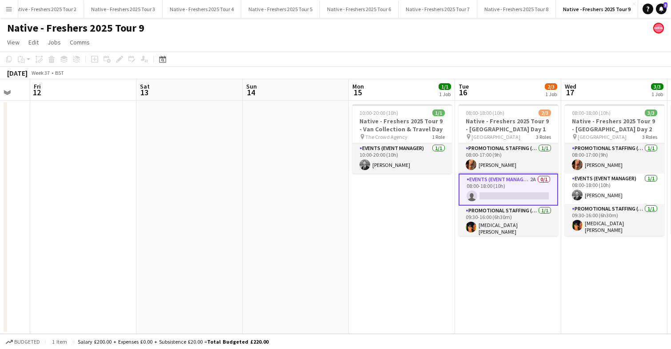
scroll to position [0, 318]
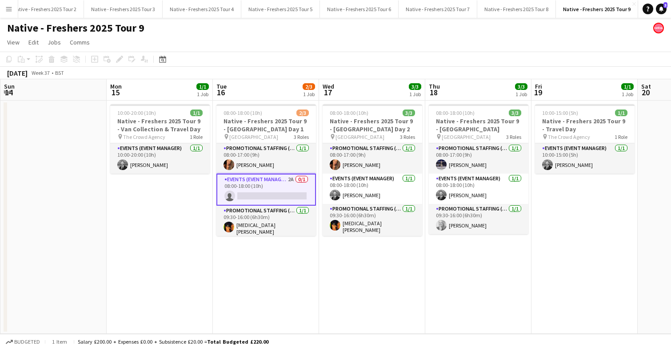
click at [299, 181] on app-card-role "Events (Event Manager) 2A 0/1 08:00-18:00 (10h) single-neutral-actions" at bounding box center [267, 189] width 100 height 32
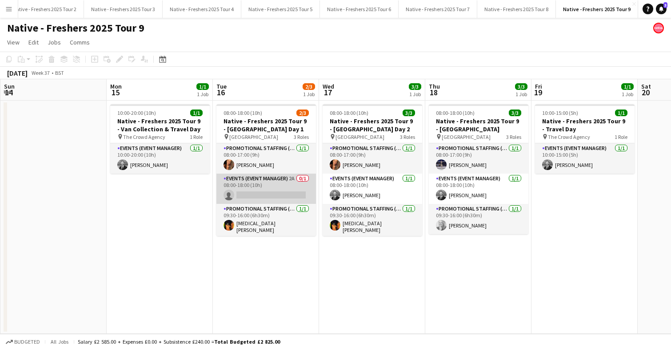
click at [286, 190] on app-card-role "Events (Event Manager) 2A 0/1 08:00-18:00 (10h) single-neutral-actions" at bounding box center [267, 188] width 100 height 30
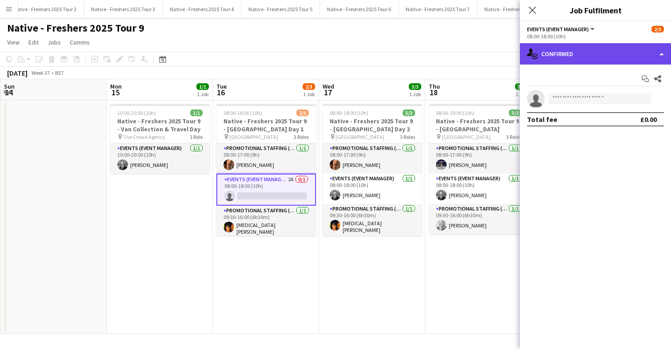
click at [591, 58] on div "single-neutral-actions-check-2 Confirmed" at bounding box center [595, 53] width 151 height 21
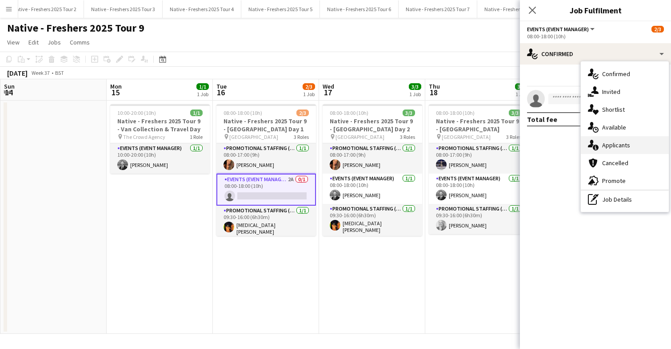
click at [616, 141] on div "single-neutral-actions-information Applicants" at bounding box center [625, 145] width 88 height 18
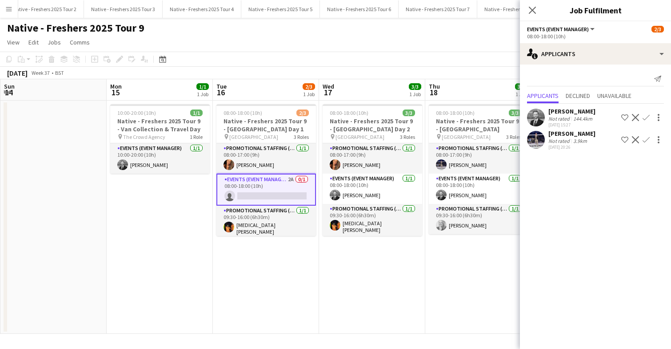
click at [647, 117] on app-icon "Confirm" at bounding box center [646, 117] width 7 height 7
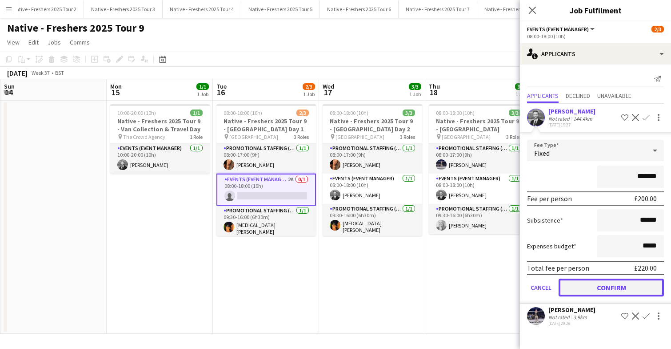
click at [594, 289] on button "Confirm" at bounding box center [611, 287] width 105 height 18
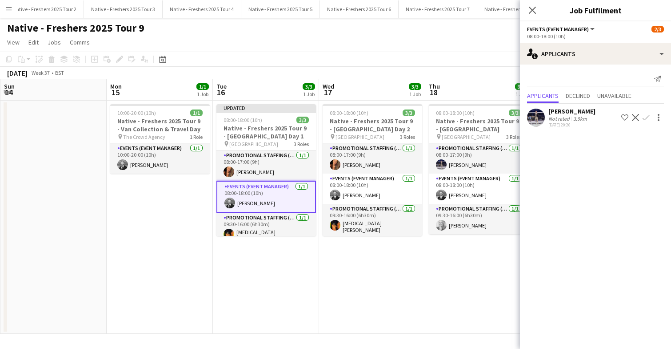
click at [391, 267] on app-date-cell "08:00-18:00 (10h) 3/3 Native - Freshers 2025 Tour 9 - Middlesex University Day …" at bounding box center [372, 216] width 106 height 233
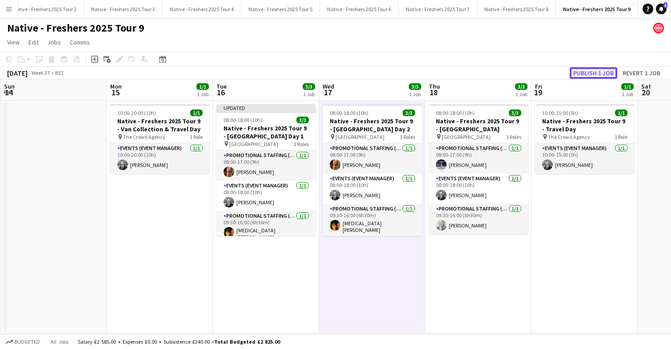
click at [595, 74] on button "Publish 1 job" at bounding box center [594, 73] width 48 height 12
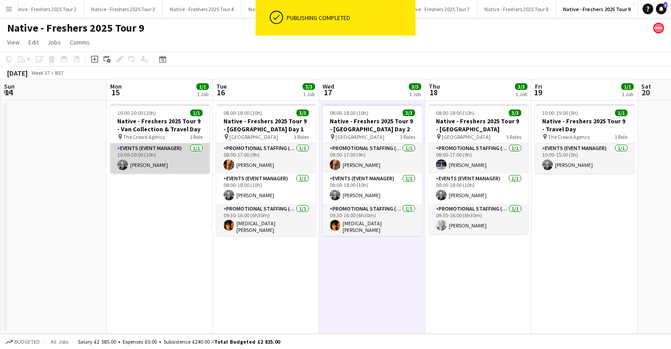
click at [171, 164] on app-card-role "Events (Event Manager) 1/1 10:00-20:00 (10h) Scott Sanders" at bounding box center [160, 158] width 100 height 30
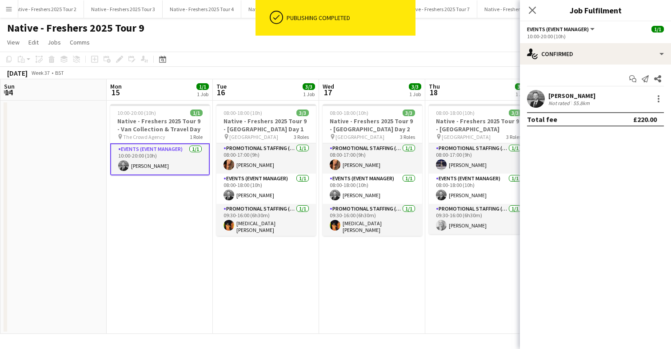
click at [537, 95] on app-user-avatar at bounding box center [536, 99] width 18 height 18
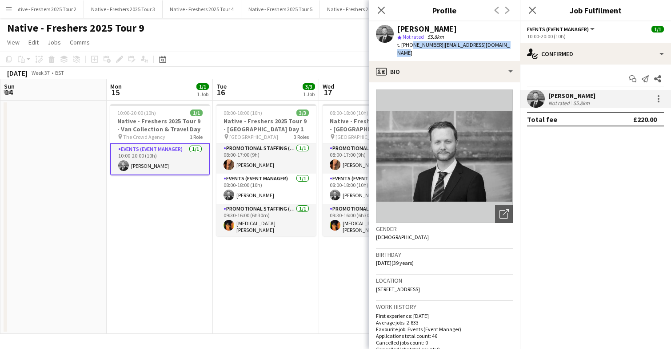
drag, startPoint x: 410, startPoint y: 44, endPoint x: 509, endPoint y: 46, distance: 98.3
click at [509, 46] on div "Scott Sanders star Not rated 55.8km t. +447597693975 | scottsanders1986@gmail.c…" at bounding box center [444, 41] width 151 height 40
copy div "7597693975 | scottsanders1986@gmail.com"
click at [535, 9] on icon "Close pop-in" at bounding box center [532, 10] width 8 height 8
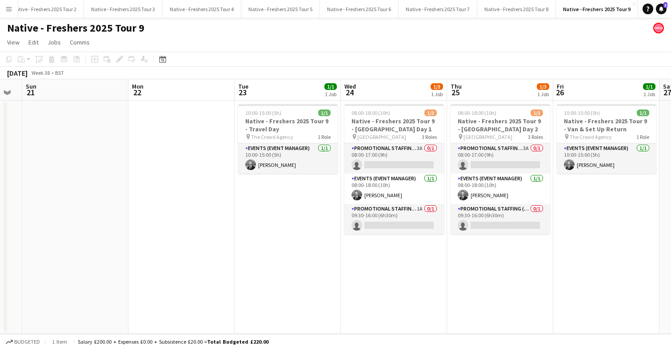
scroll to position [0, 420]
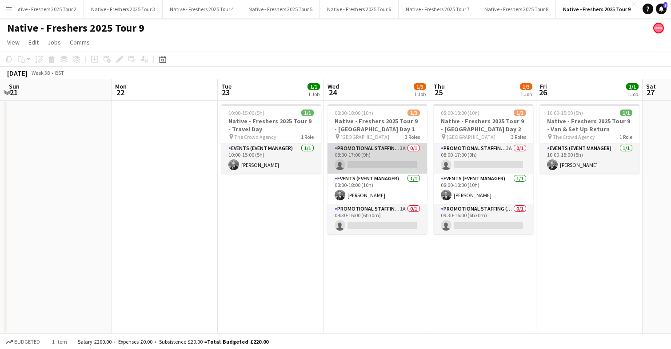
click at [382, 159] on app-card-role "Promotional Staffing (Brand Ambassadors) 3A 0/1 08:00-17:00 (9h) single-neutral…" at bounding box center [378, 158] width 100 height 30
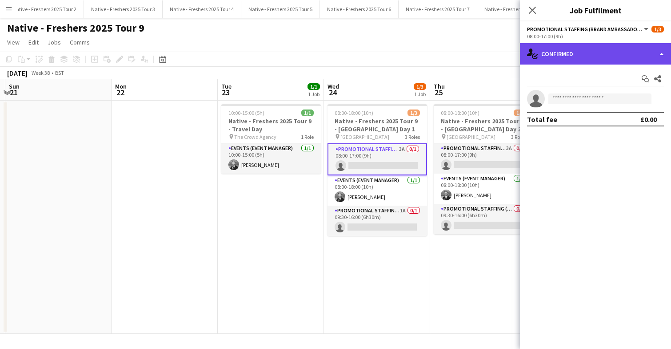
click at [597, 60] on div "single-neutral-actions-check-2 Confirmed" at bounding box center [595, 53] width 151 height 21
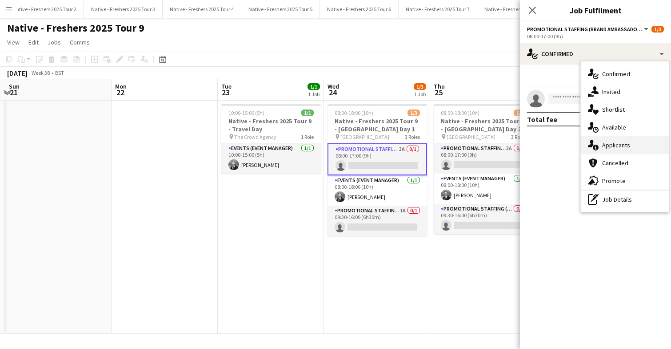
click at [613, 150] on div "single-neutral-actions-information Applicants" at bounding box center [625, 145] width 88 height 18
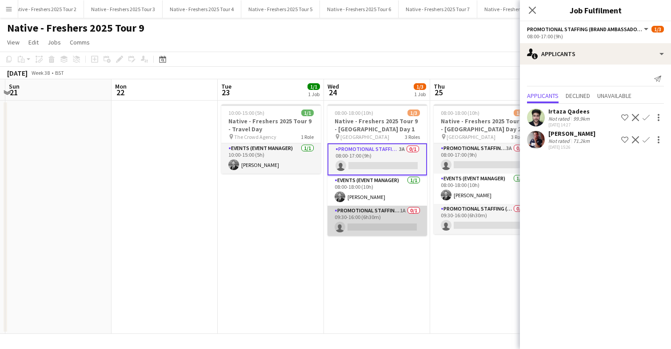
click at [394, 217] on app-card-role "Promotional Staffing (Brand Ambassadors) 1A 0/1 09:30-16:00 (6h30m) single-neut…" at bounding box center [378, 220] width 100 height 30
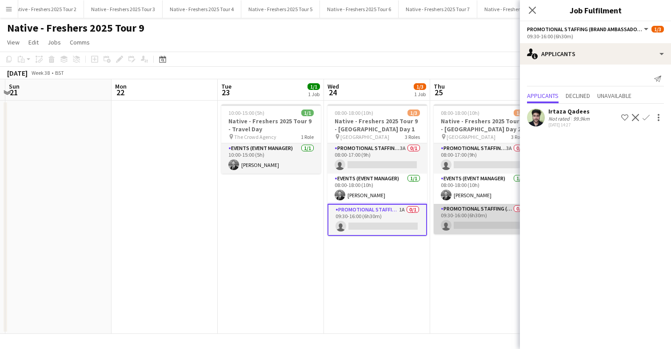
click at [466, 218] on app-card-role "Promotional Staffing (Brand Ambassadors) 0/1 09:30-16:00 (6h30m) single-neutral…" at bounding box center [484, 219] width 100 height 30
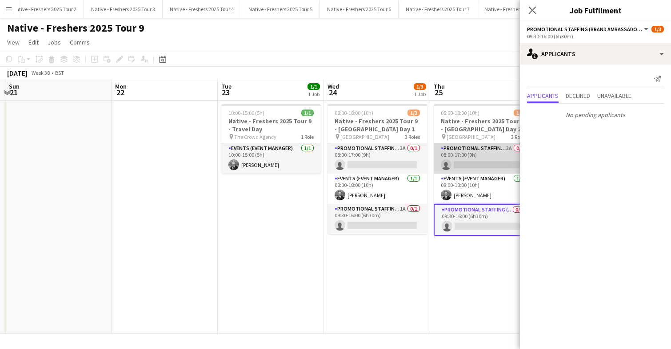
click at [468, 157] on app-card-role "Promotional Staffing (Brand Ambassadors) 3A 0/1 08:00-17:00 (9h) single-neutral…" at bounding box center [484, 158] width 100 height 30
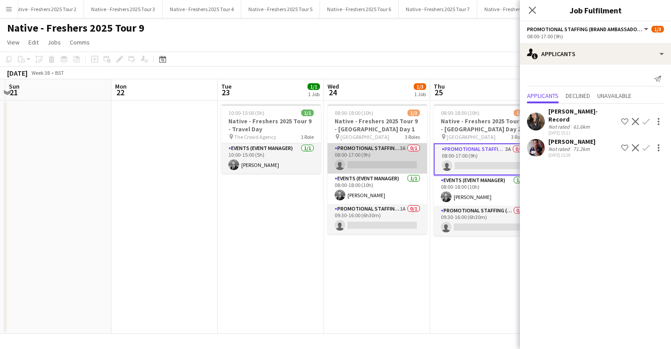
click at [409, 165] on app-card-role "Promotional Staffing (Brand Ambassadors) 3A 0/1 08:00-17:00 (9h) single-neutral…" at bounding box center [378, 158] width 100 height 30
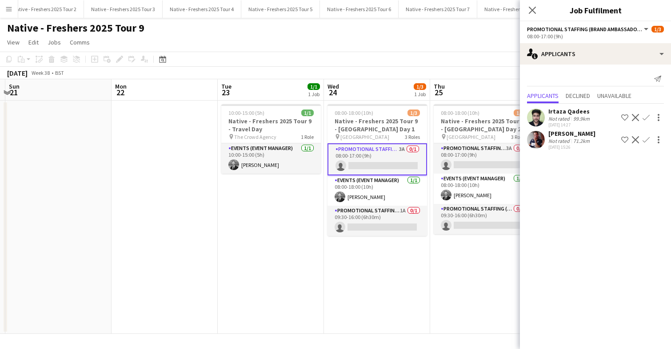
click at [644, 140] on app-icon "Confirm" at bounding box center [646, 139] width 7 height 7
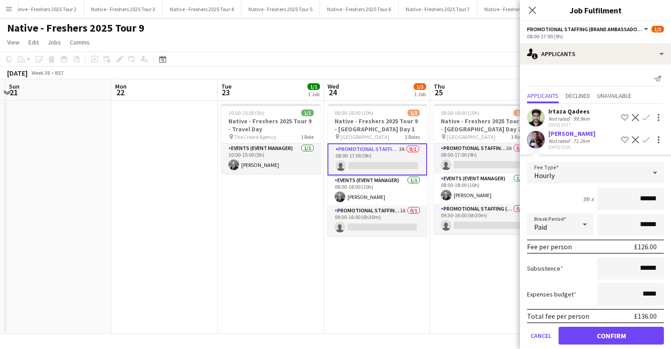
scroll to position [12, 0]
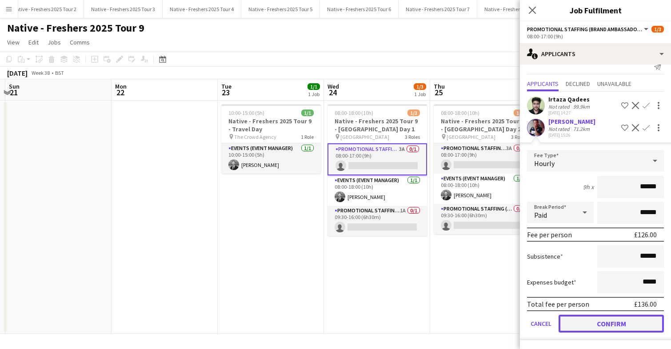
click at [591, 325] on button "Confirm" at bounding box center [611, 323] width 105 height 18
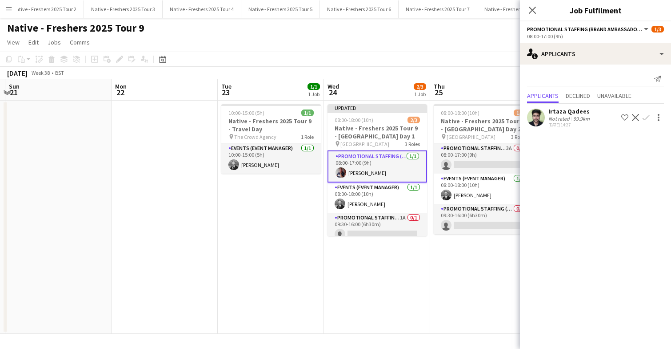
scroll to position [0, 0]
click at [493, 165] on app-card-role "Promotional Staffing (Brand Ambassadors) 3A 0/1 08:00-17:00 (9h) single-neutral…" at bounding box center [484, 158] width 100 height 30
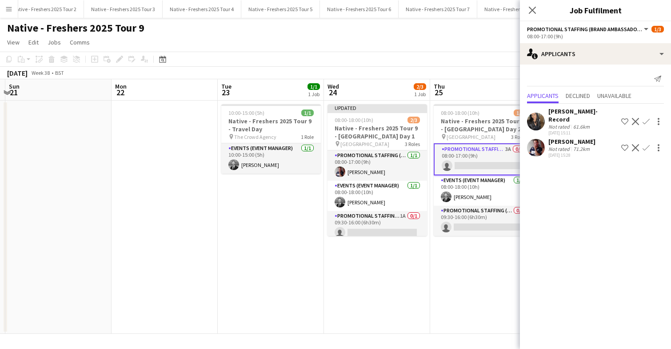
click at [645, 144] on app-icon "Confirm" at bounding box center [646, 147] width 7 height 7
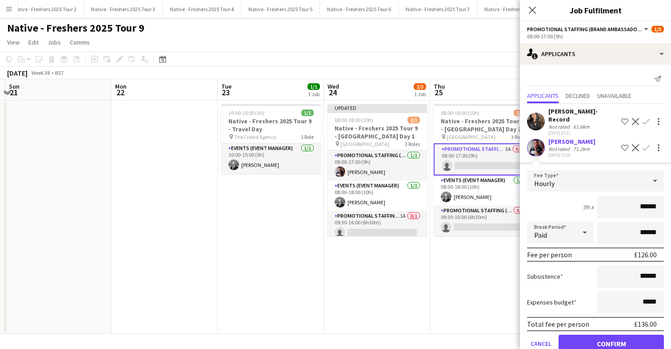
scroll to position [12, 0]
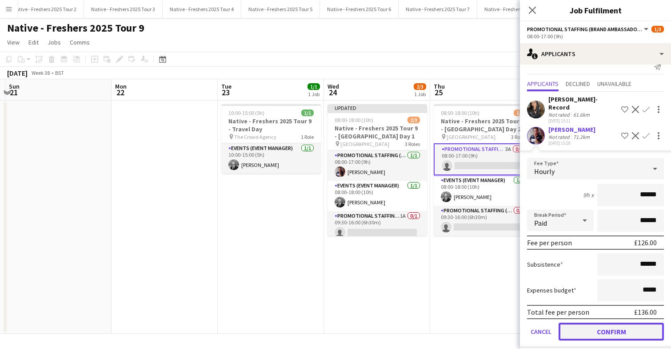
click at [583, 327] on button "Confirm" at bounding box center [611, 331] width 105 height 18
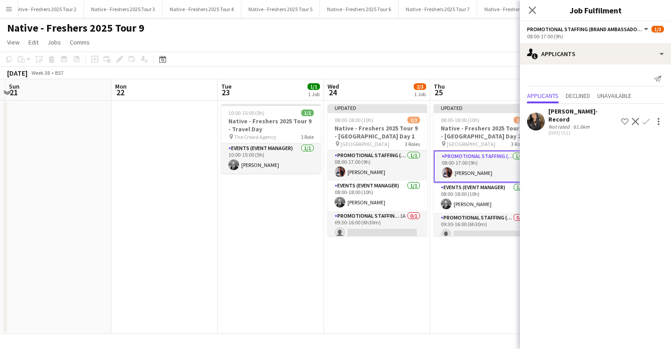
click at [438, 276] on app-date-cell "Updated 08:00-18:00 (10h) 2/3 Native - Freshers 2025 Tour 9 - University of Nor…" at bounding box center [483, 216] width 106 height 233
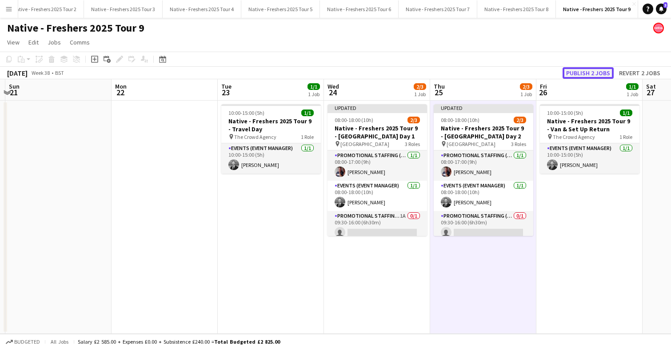
click at [590, 77] on button "Publish 2 jobs" at bounding box center [588, 73] width 51 height 12
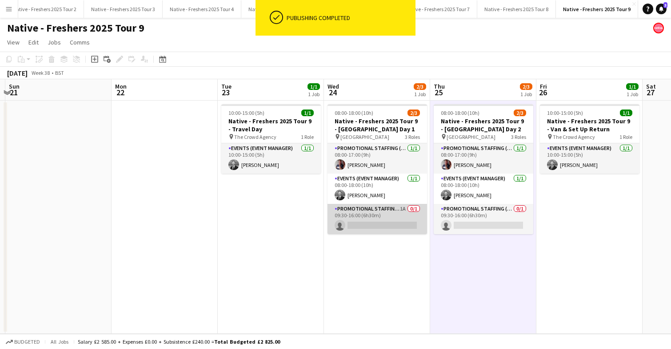
click at [397, 221] on app-card-role "Promotional Staffing (Brand Ambassadors) 1A 0/1 09:30-16:00 (6h30m) single-neut…" at bounding box center [378, 219] width 100 height 30
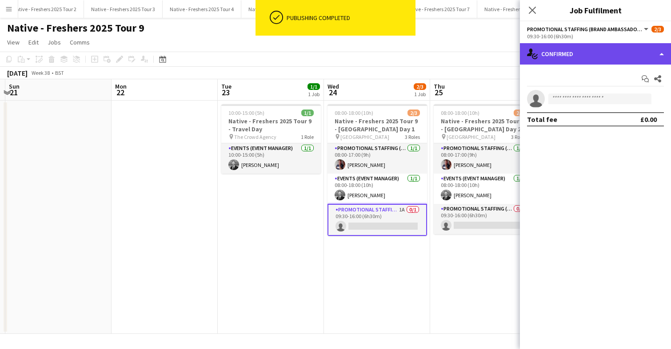
click at [607, 56] on div "single-neutral-actions-check-2 Confirmed" at bounding box center [595, 53] width 151 height 21
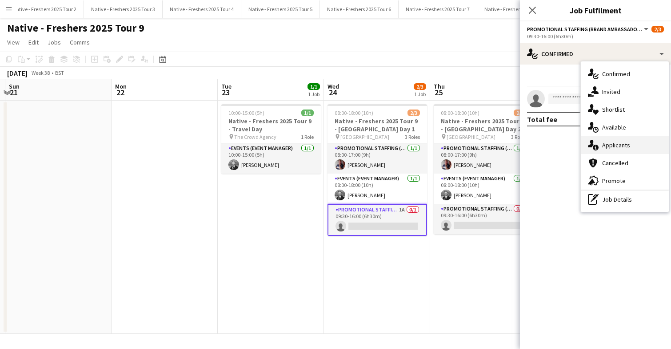
click at [624, 145] on span "Applicants" at bounding box center [617, 145] width 28 height 8
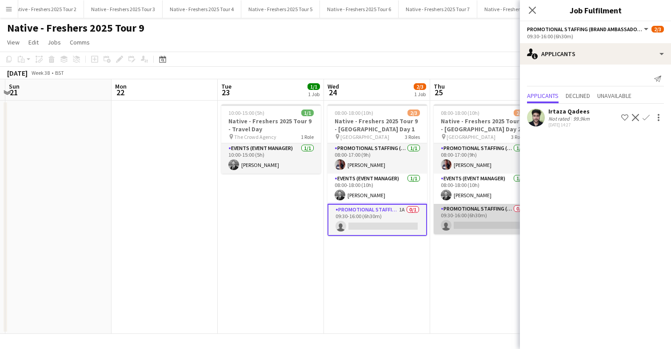
click at [501, 223] on app-card-role "Promotional Staffing (Brand Ambassadors) 0/1 09:30-16:00 (6h30m) single-neutral…" at bounding box center [484, 219] width 100 height 30
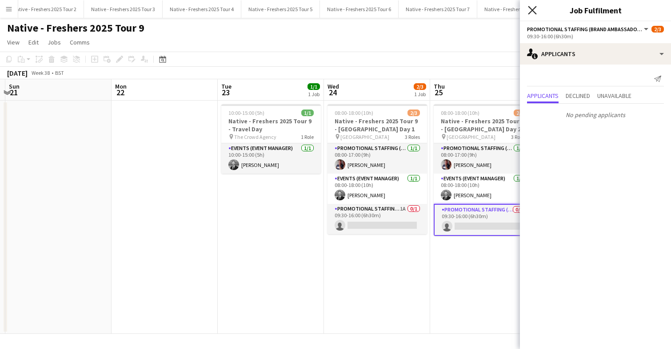
click at [531, 9] on icon "Close pop-in" at bounding box center [532, 10] width 8 height 8
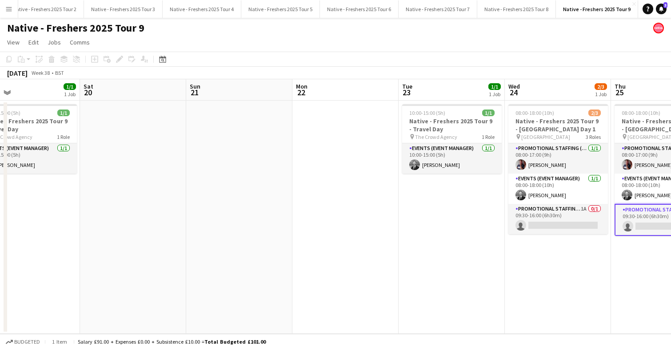
scroll to position [0, 248]
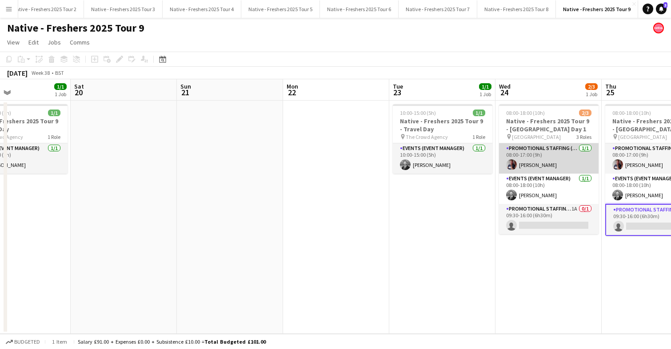
click at [543, 169] on app-card-role "Promotional Staffing (Brand Ambassadors) 1/1 08:00-17:00 (9h) Dan Strasters" at bounding box center [549, 158] width 100 height 30
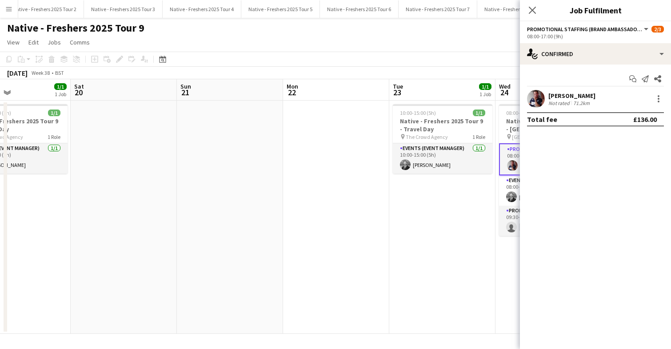
click at [535, 97] on app-user-avatar at bounding box center [536, 99] width 18 height 18
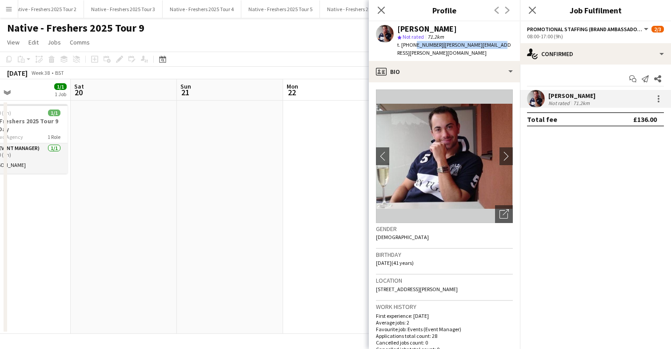
drag, startPoint x: 411, startPoint y: 45, endPoint x: 497, endPoint y: 48, distance: 86.3
click at [497, 48] on div "Dan Strasters star Not rated 71.2km t. +447930222151 | dan.strasters@sky.com" at bounding box center [444, 41] width 151 height 40
click at [437, 43] on span "| dan.strasters@sky.com" at bounding box center [455, 48] width 114 height 15
drag, startPoint x: 410, startPoint y: 44, endPoint x: 496, endPoint y: 44, distance: 85.4
click at [496, 44] on div "Dan Strasters star Not rated 71.2km t. +447930222151 | dan.strasters@sky.com" at bounding box center [444, 41] width 151 height 40
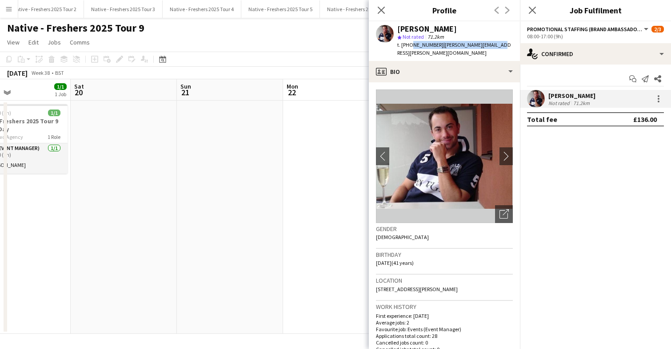
copy div "7930222151 | dan.strasters@sky.com"
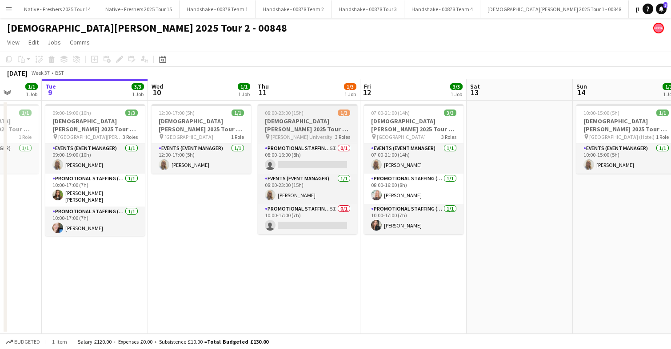
scroll to position [0, 275]
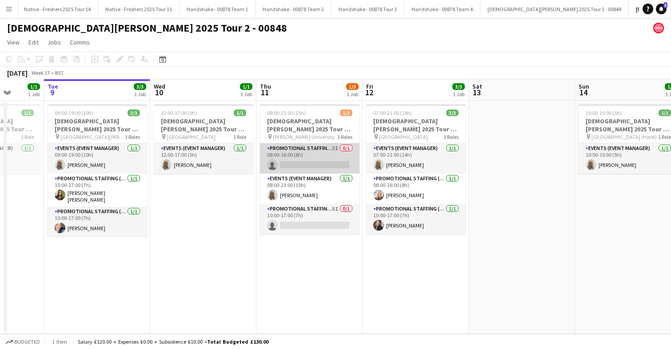
click at [314, 157] on app-card-role "Promotional Staffing (Brand Ambassadors) 5I 0/1 08:00-16:00 (8h) single-neutral…" at bounding box center [310, 158] width 100 height 30
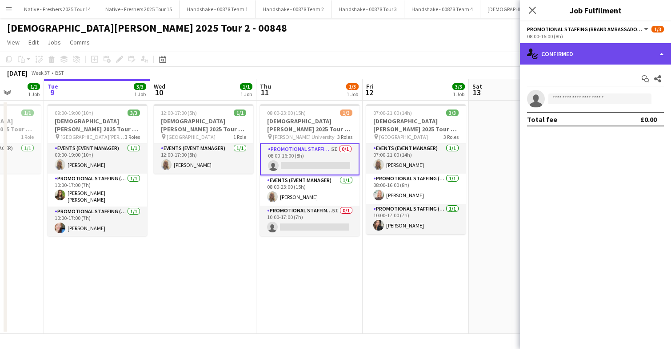
click at [604, 53] on div "single-neutral-actions-check-2 Confirmed" at bounding box center [595, 53] width 151 height 21
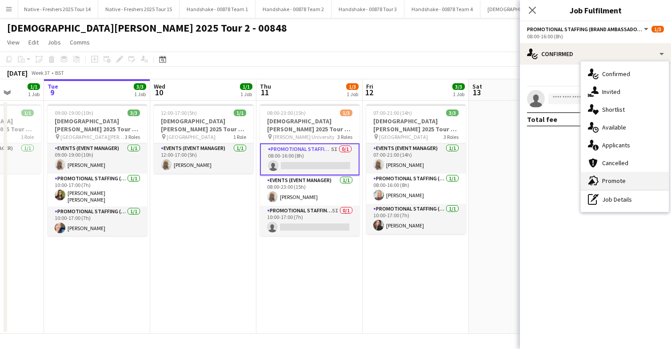
click at [613, 178] on span "Promote" at bounding box center [615, 181] width 24 height 8
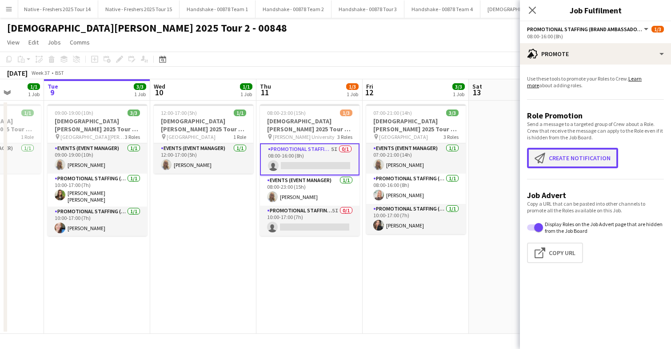
click at [564, 158] on button "Create notification Create notification" at bounding box center [572, 158] width 91 height 20
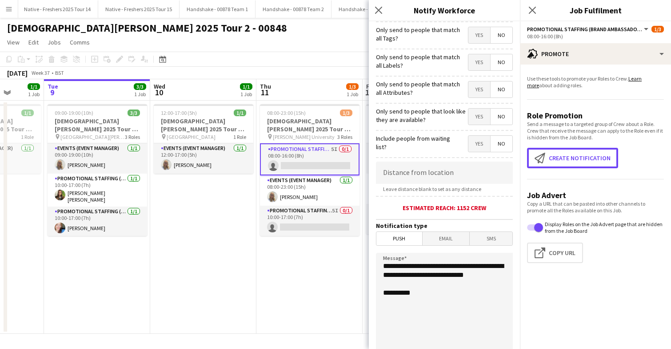
scroll to position [102, 0]
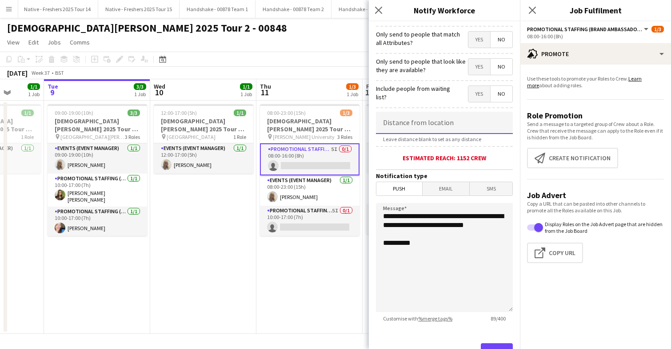
click at [436, 128] on input at bounding box center [444, 123] width 137 height 22
type input "****"
type input "******"
click at [444, 189] on span "Email" at bounding box center [446, 188] width 47 height 13
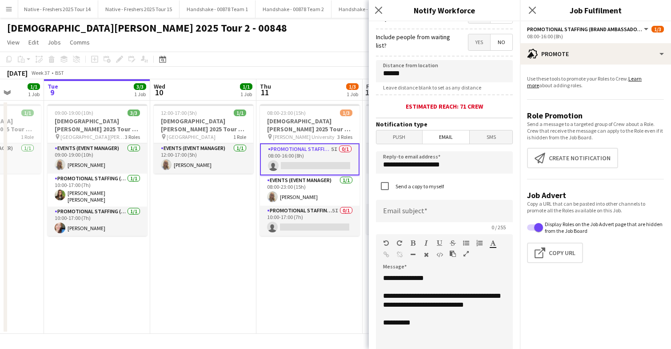
scroll to position [155, 0]
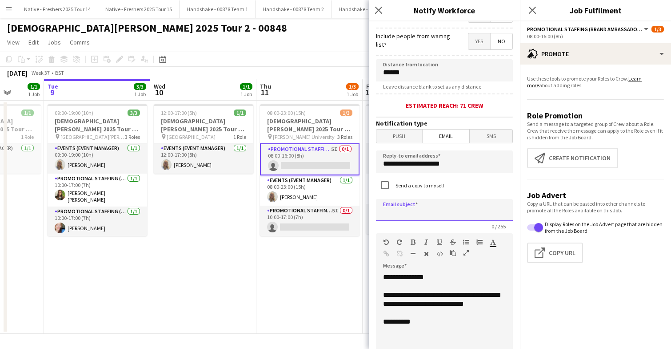
click at [417, 213] on input at bounding box center [444, 210] width 137 height 22
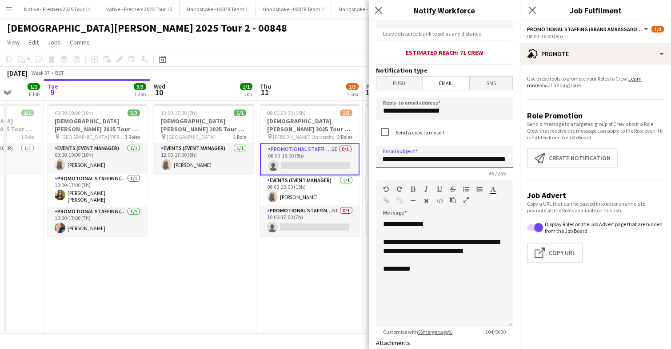
scroll to position [210, 0]
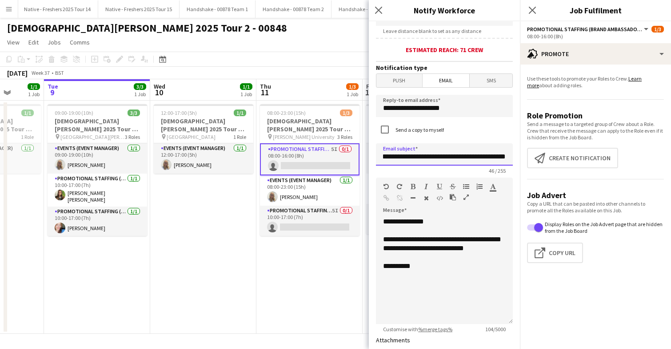
type input "**********"
click at [444, 280] on div "**********" at bounding box center [444, 270] width 137 height 107
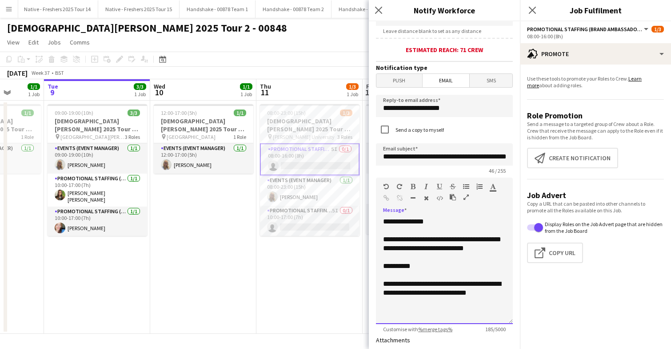
scroll to position [234, 0]
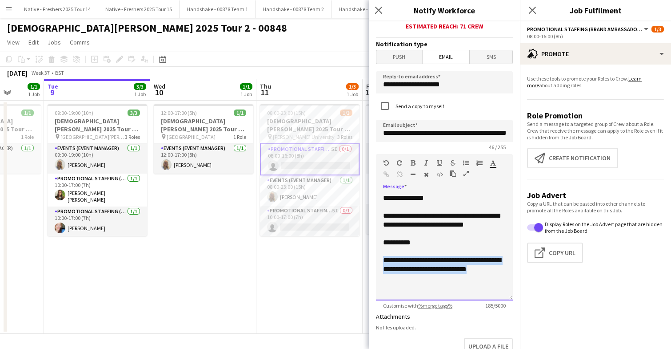
drag, startPoint x: 385, startPoint y: 269, endPoint x: 475, endPoint y: 289, distance: 92.4
click at [477, 282] on div "**********" at bounding box center [444, 269] width 123 height 27
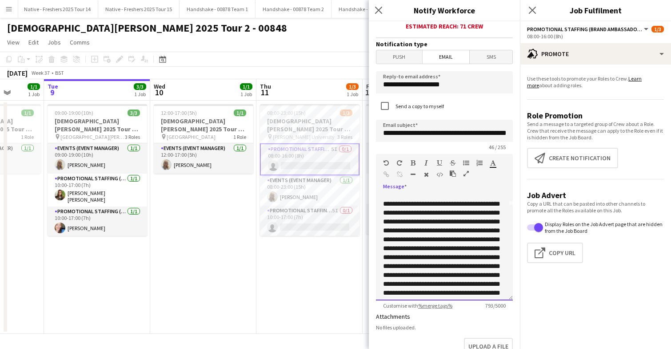
scroll to position [94, 0]
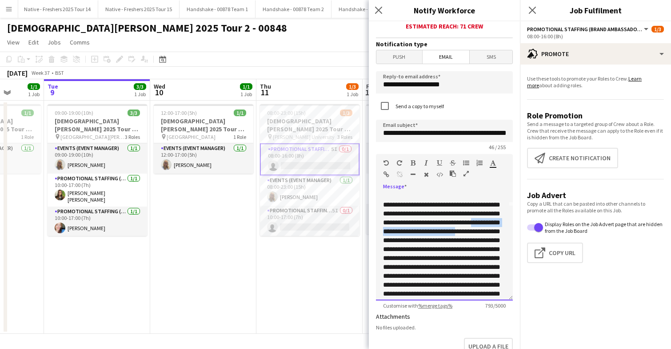
drag, startPoint x: 454, startPoint y: 249, endPoint x: 468, endPoint y: 257, distance: 16.2
click at [468, 257] on span "**********" at bounding box center [441, 257] width 117 height 113
click at [479, 265] on div "**********" at bounding box center [444, 258] width 123 height 116
click at [452, 250] on span "**********" at bounding box center [441, 257] width 117 height 113
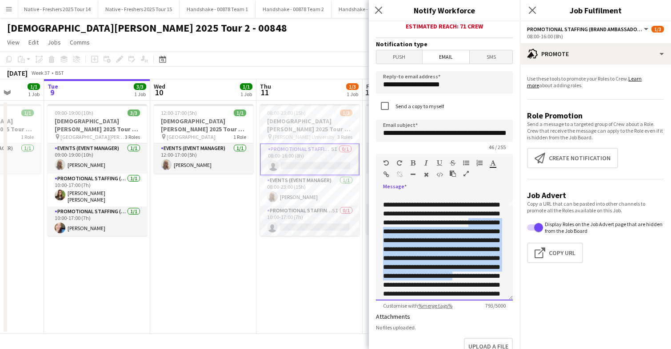
scroll to position [165, 0]
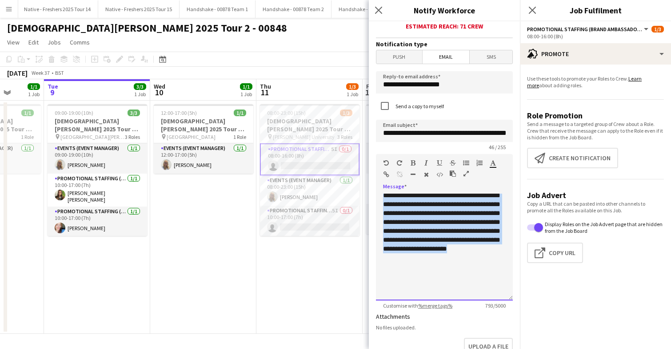
drag, startPoint x: 452, startPoint y: 250, endPoint x: 491, endPoint y: 306, distance: 68.3
click at [491, 306] on app-form-group "**********" at bounding box center [444, 231] width 137 height 155
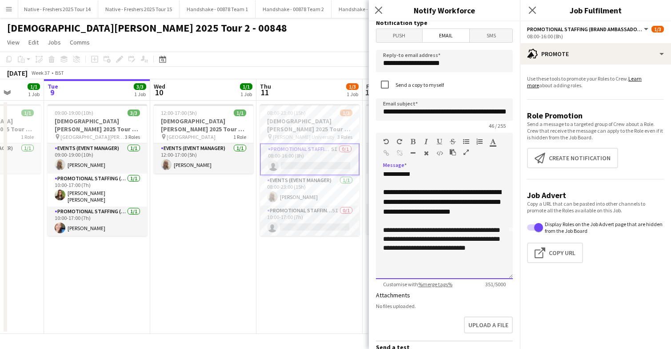
scroll to position [257, 0]
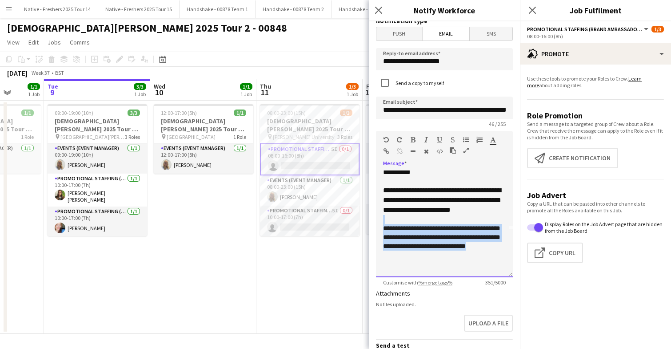
drag, startPoint x: 455, startPoint y: 267, endPoint x: 383, endPoint y: 233, distance: 80.0
click at [383, 233] on div "**********" at bounding box center [444, 227] width 123 height 84
click at [426, 150] on icon "button" at bounding box center [426, 151] width 5 height 6
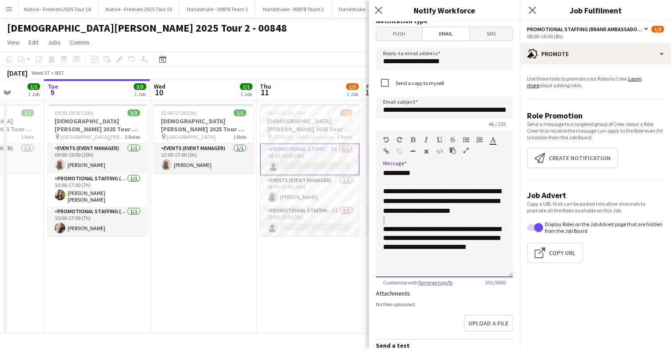
click at [466, 260] on div "**********" at bounding box center [444, 243] width 123 height 36
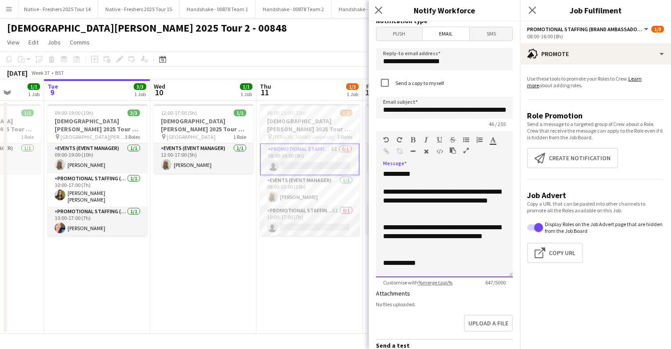
scroll to position [183, 0]
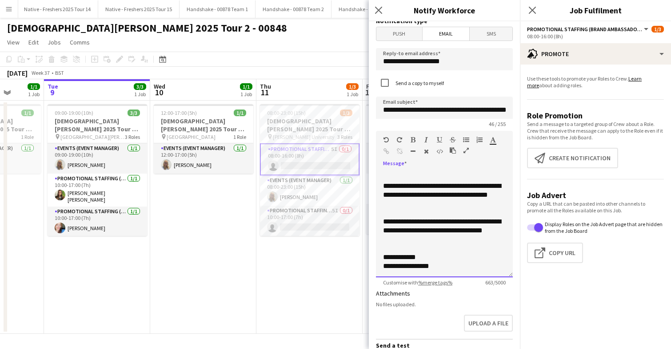
click at [433, 244] on div "**********" at bounding box center [444, 230] width 123 height 27
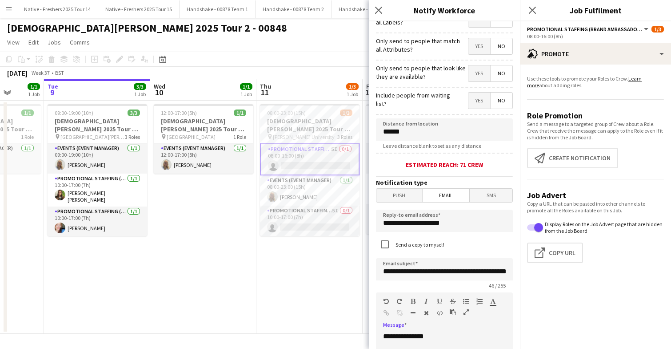
scroll to position [86, 0]
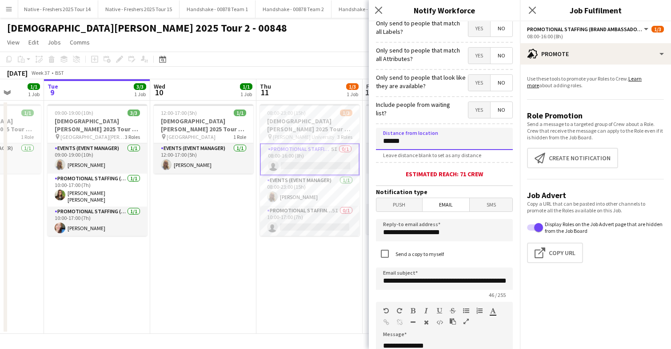
click at [416, 144] on input "******" at bounding box center [444, 139] width 137 height 22
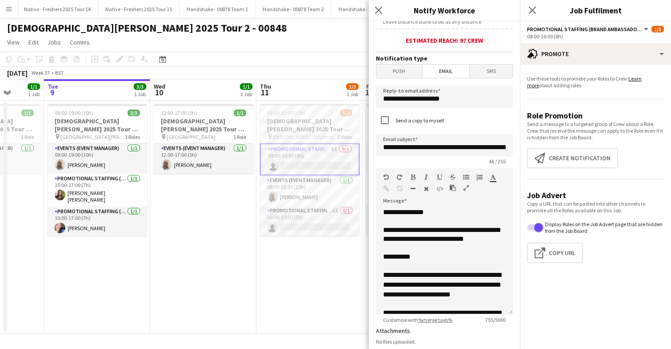
scroll to position [387, 0]
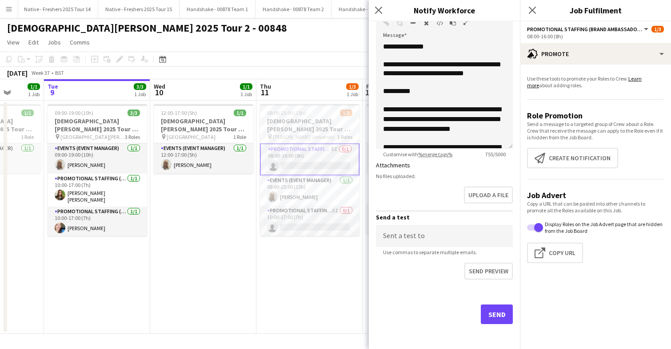
type input "******"
click at [491, 314] on button "Send" at bounding box center [497, 314] width 32 height 20
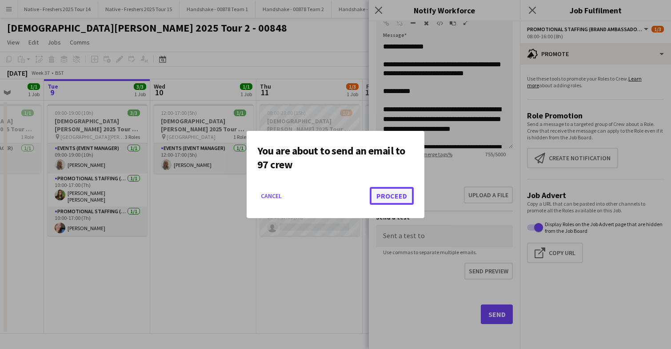
click at [393, 196] on button "Proceed" at bounding box center [392, 196] width 44 height 18
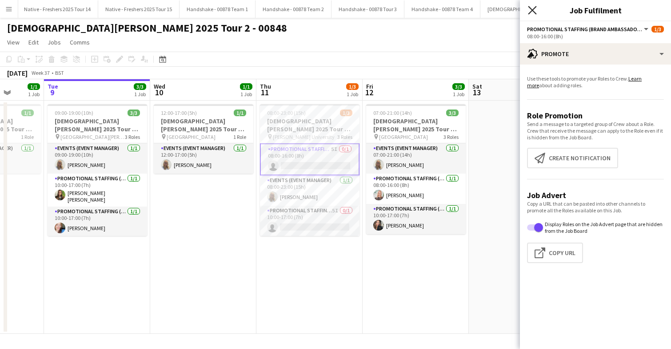
click at [533, 9] on icon at bounding box center [532, 10] width 8 height 8
